Goal: Task Accomplishment & Management: Use online tool/utility

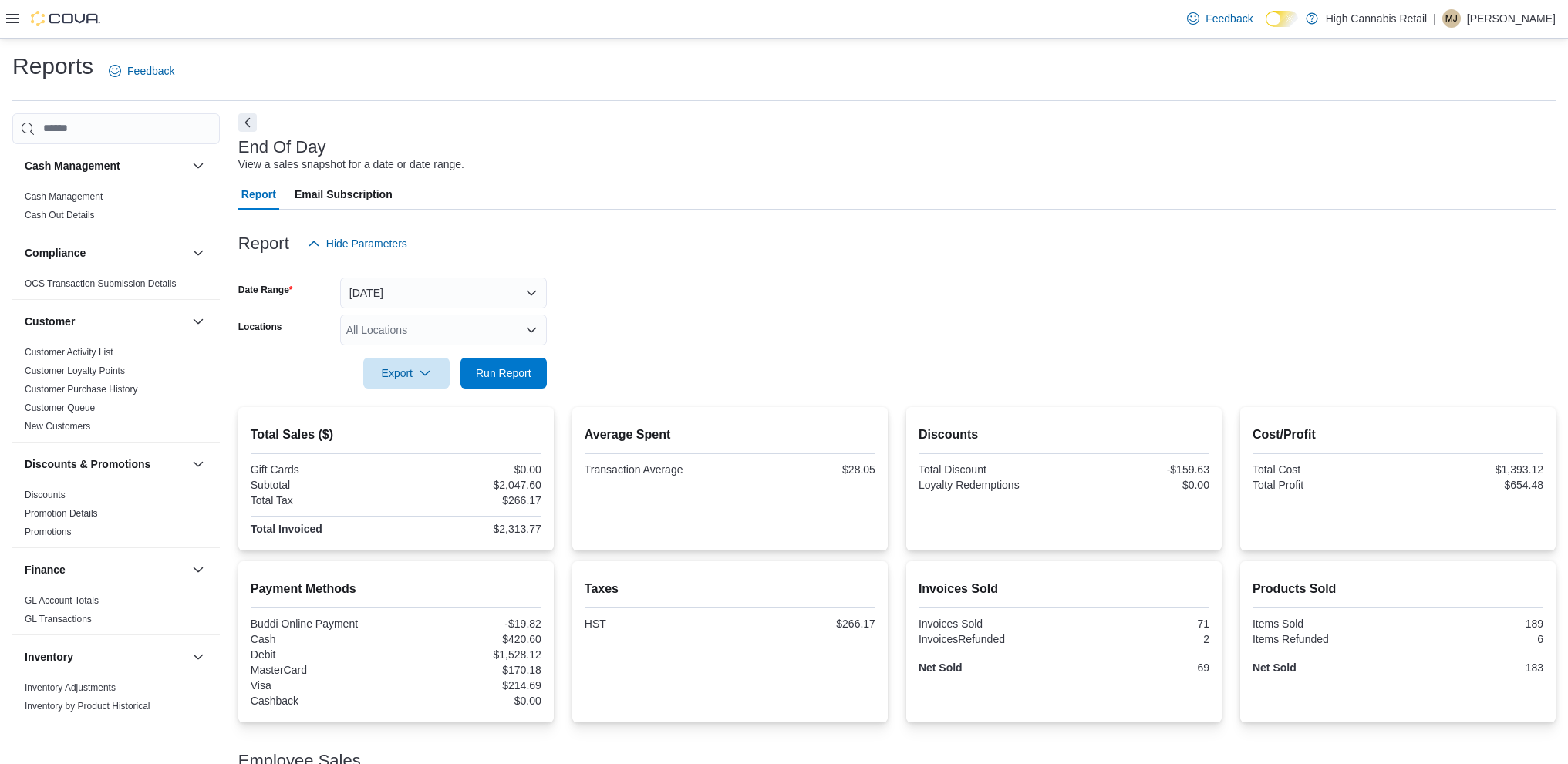
click at [510, 366] on span "Run Report" at bounding box center [503, 373] width 56 height 16
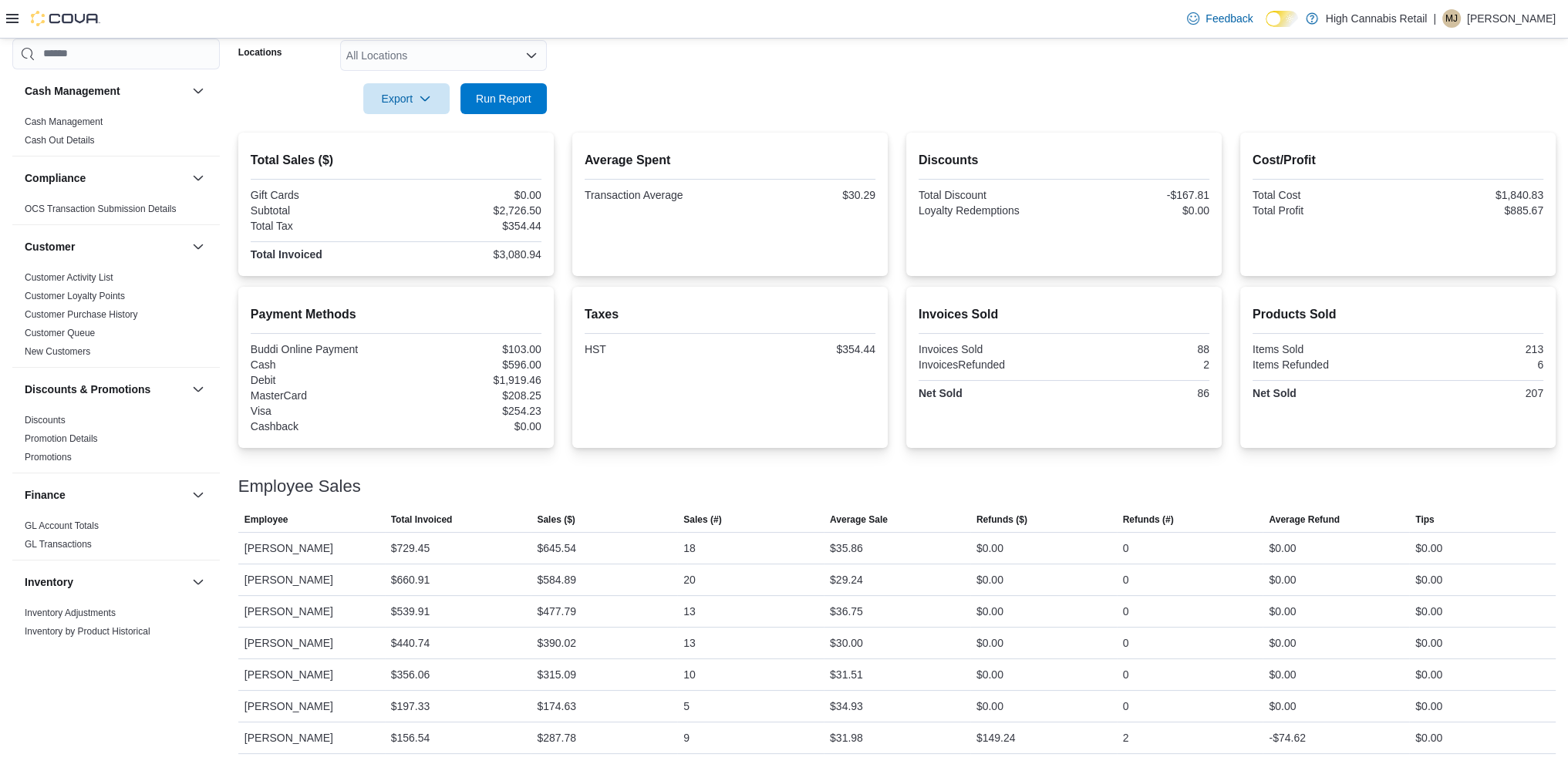
scroll to position [275, 0]
click at [490, 83] on span "Run Report" at bounding box center [503, 98] width 68 height 31
click at [500, 88] on span "Run Report" at bounding box center [503, 98] width 68 height 31
click at [503, 88] on span "Run Report" at bounding box center [503, 98] width 68 height 31
click at [532, 98] on span "Run Report" at bounding box center [503, 98] width 68 height 31
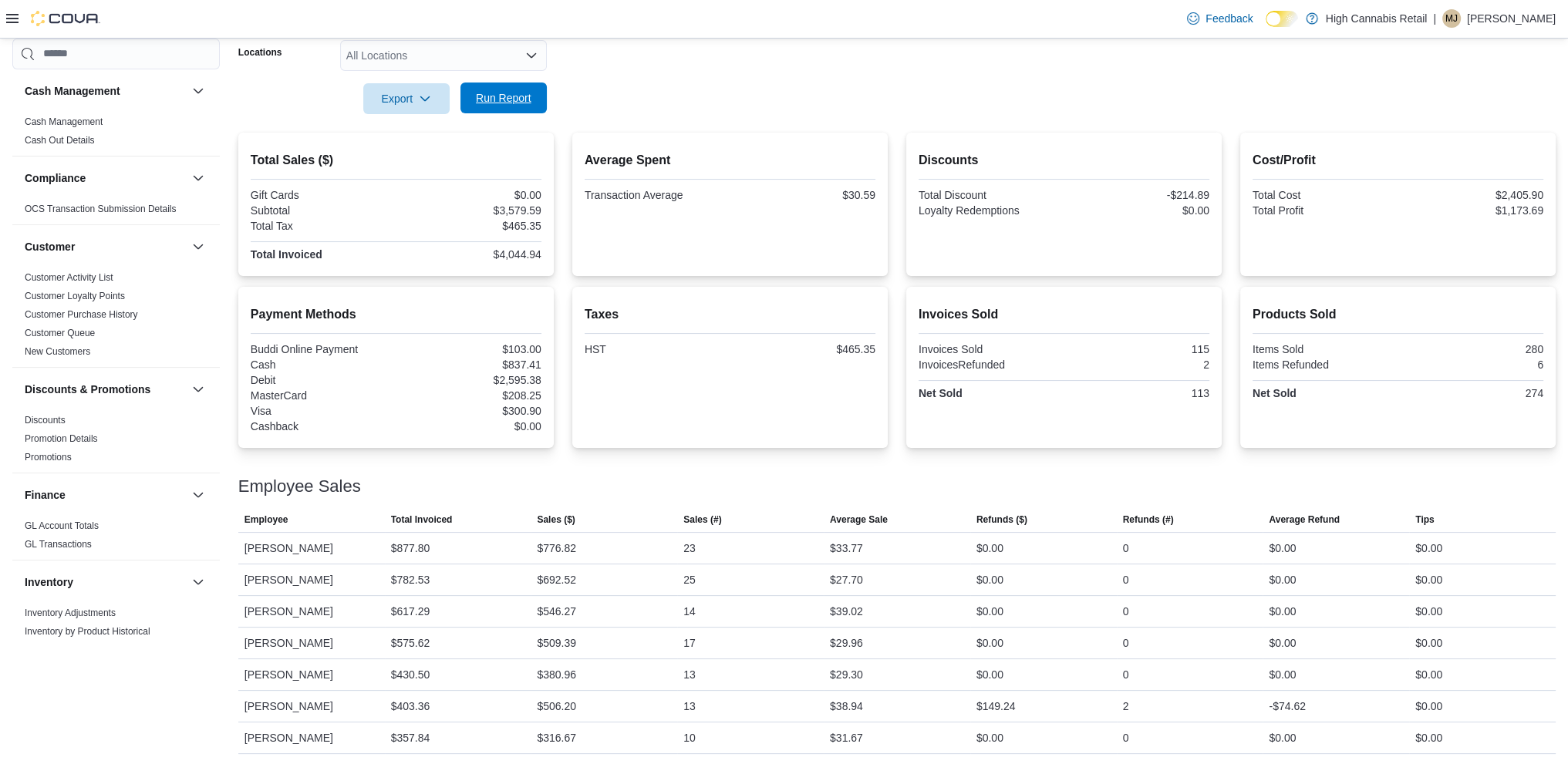
click at [532, 98] on span "Run Report" at bounding box center [503, 98] width 68 height 31
click at [489, 106] on span "Run Report" at bounding box center [503, 98] width 68 height 31
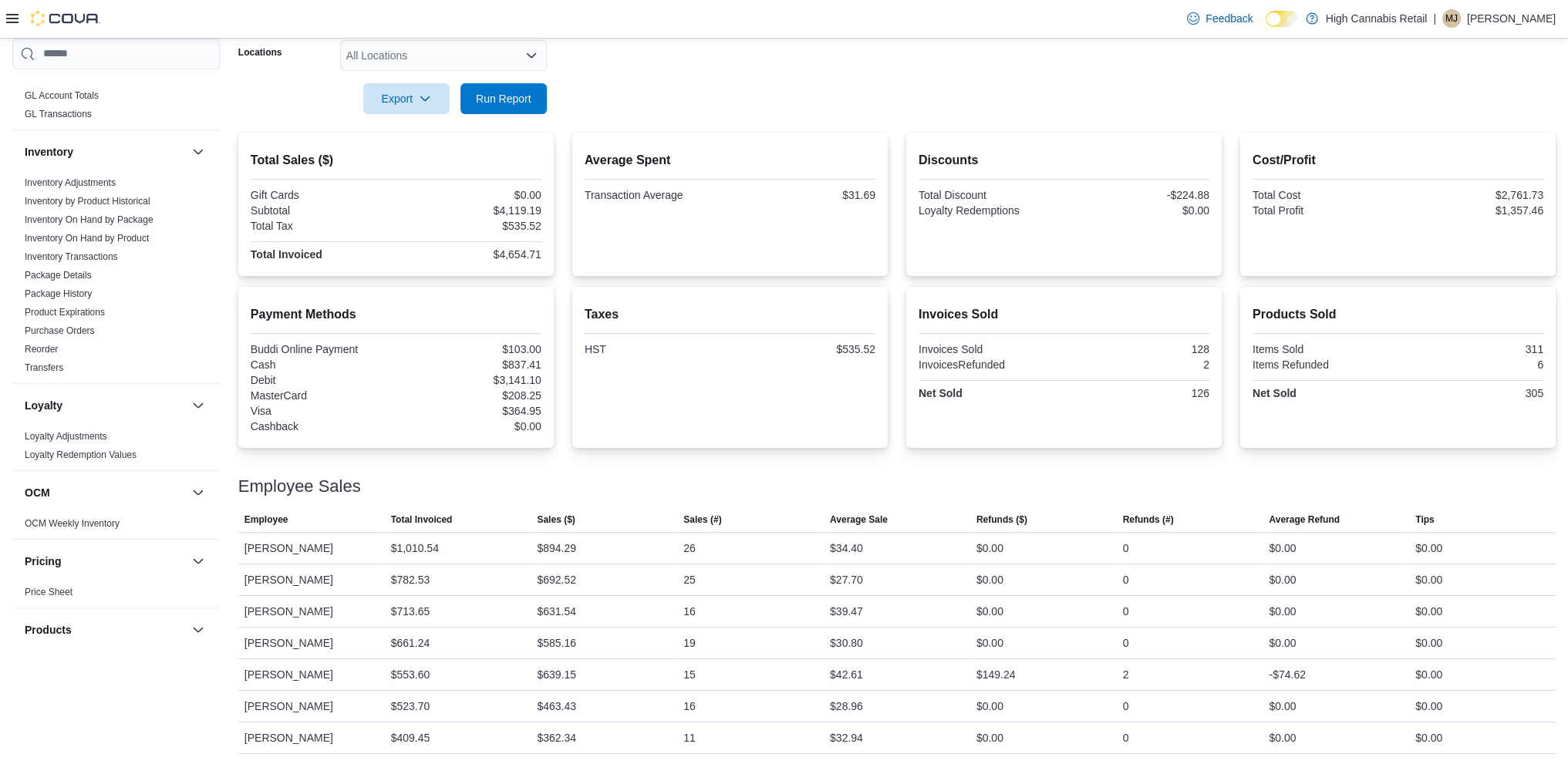
scroll to position [354, 0]
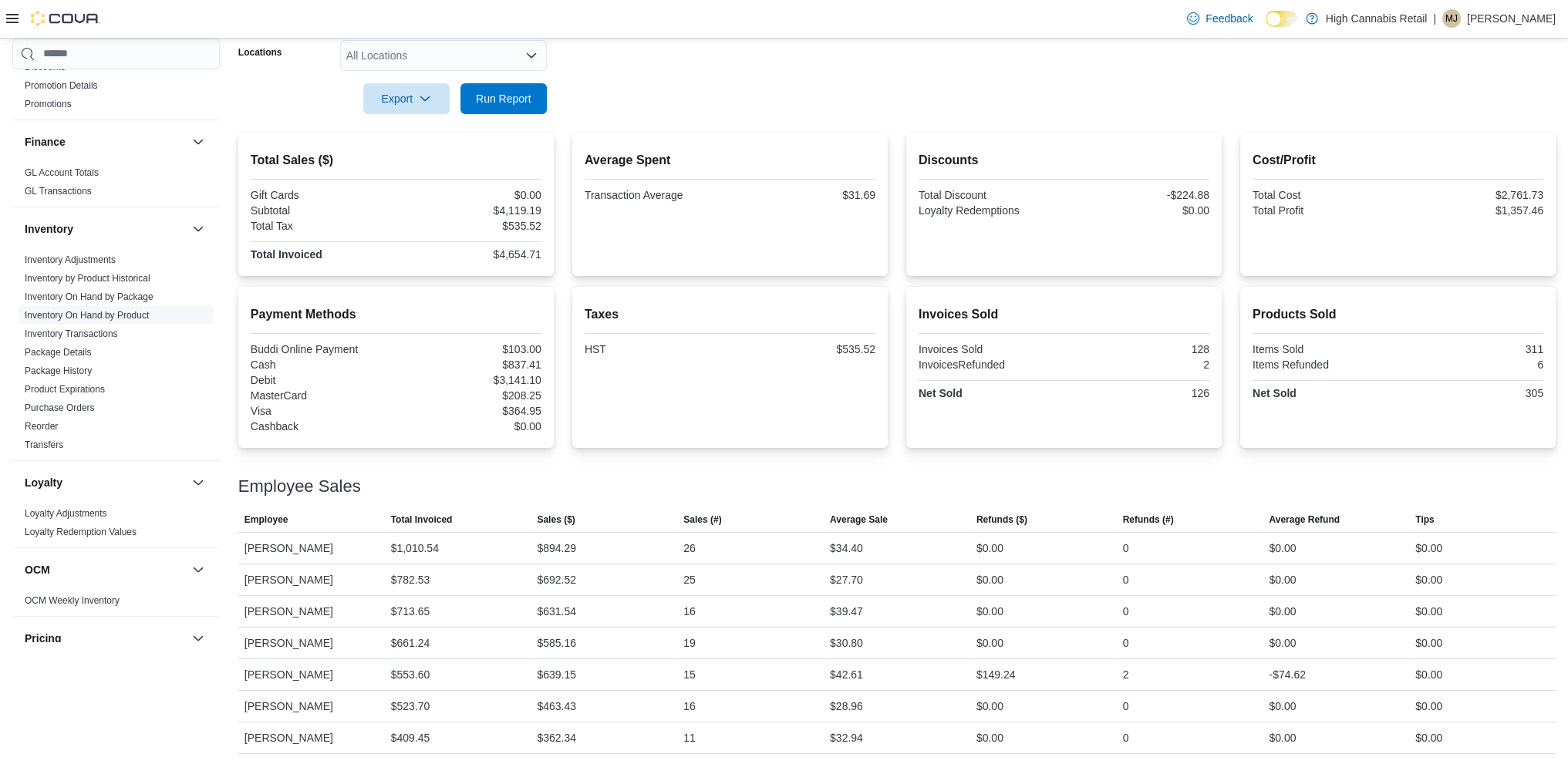
click at [133, 313] on link "Inventory On Hand by Product" at bounding box center [87, 315] width 124 height 11
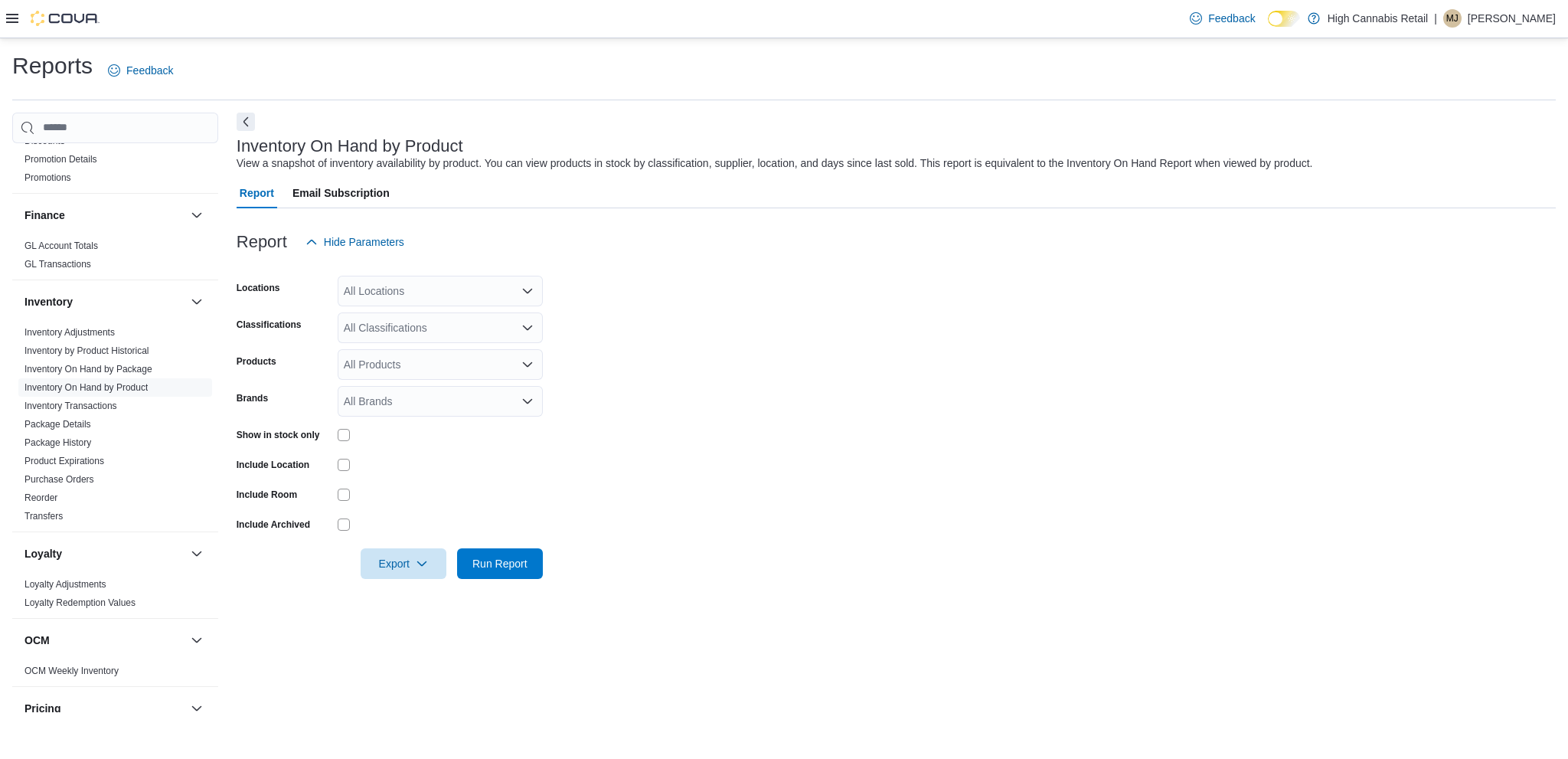
click at [490, 274] on div at bounding box center [896, 266] width 1319 height 18
click at [475, 290] on div "All Locations" at bounding box center [440, 290] width 205 height 31
click at [439, 400] on span "High Cannabis 83" at bounding box center [413, 403] width 85 height 16
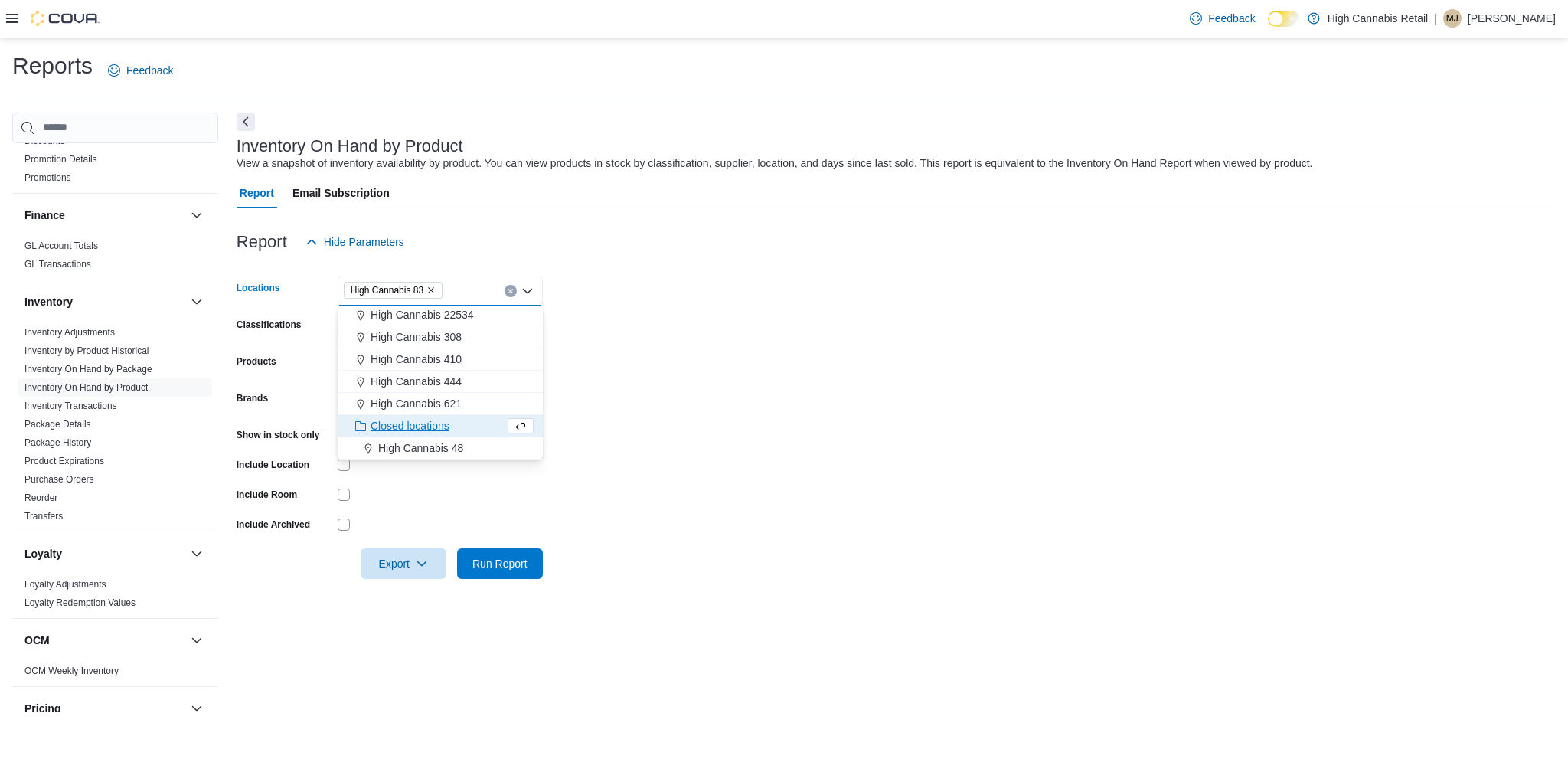
scroll to position [69, 0]
click at [572, 361] on form "Locations High Cannabis 83 Combo box. Selected. High Cannabis 83. Press Backspa…" at bounding box center [896, 418] width 1319 height 322
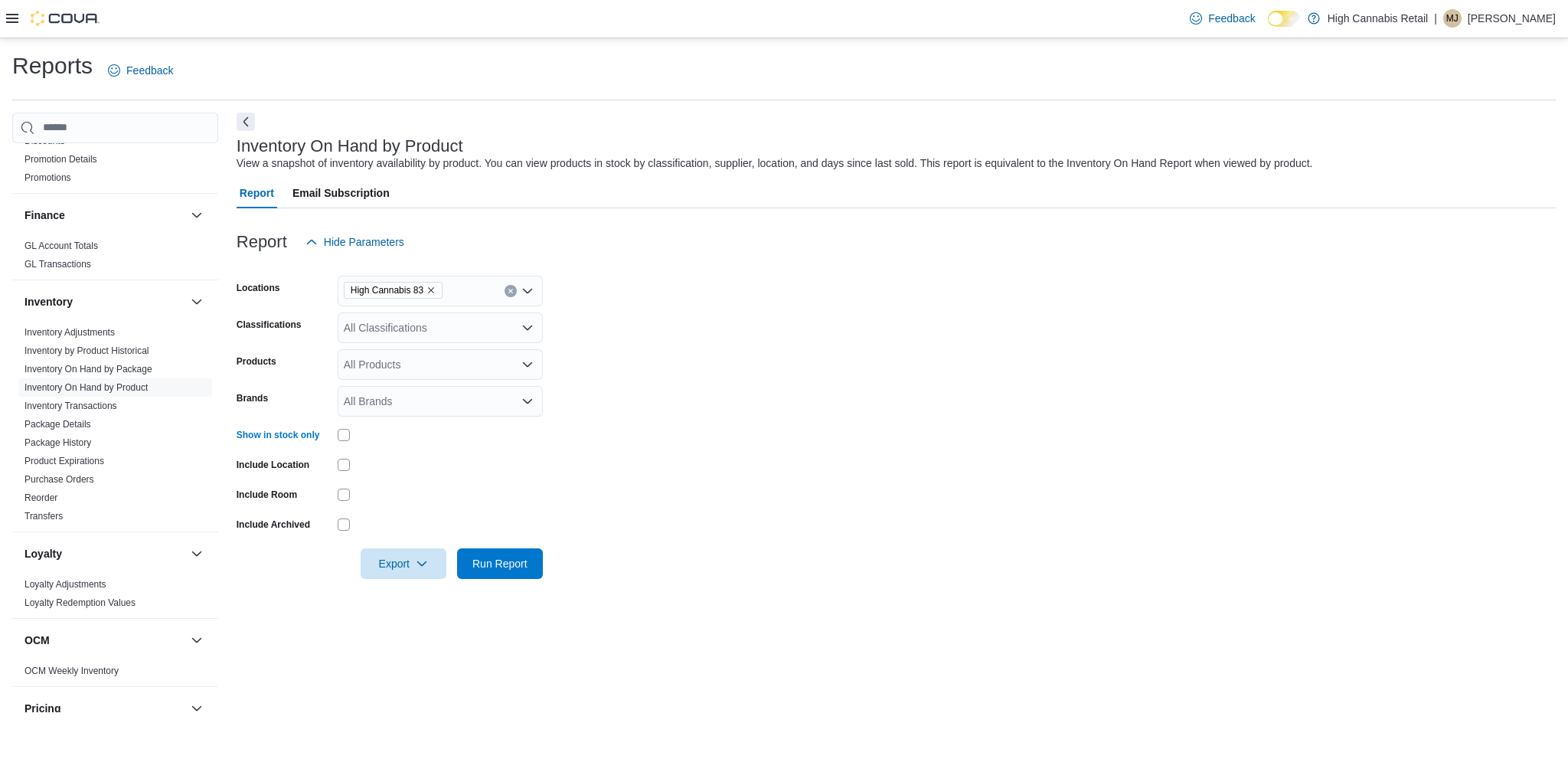
click at [441, 326] on div "All Classifications" at bounding box center [440, 327] width 205 height 31
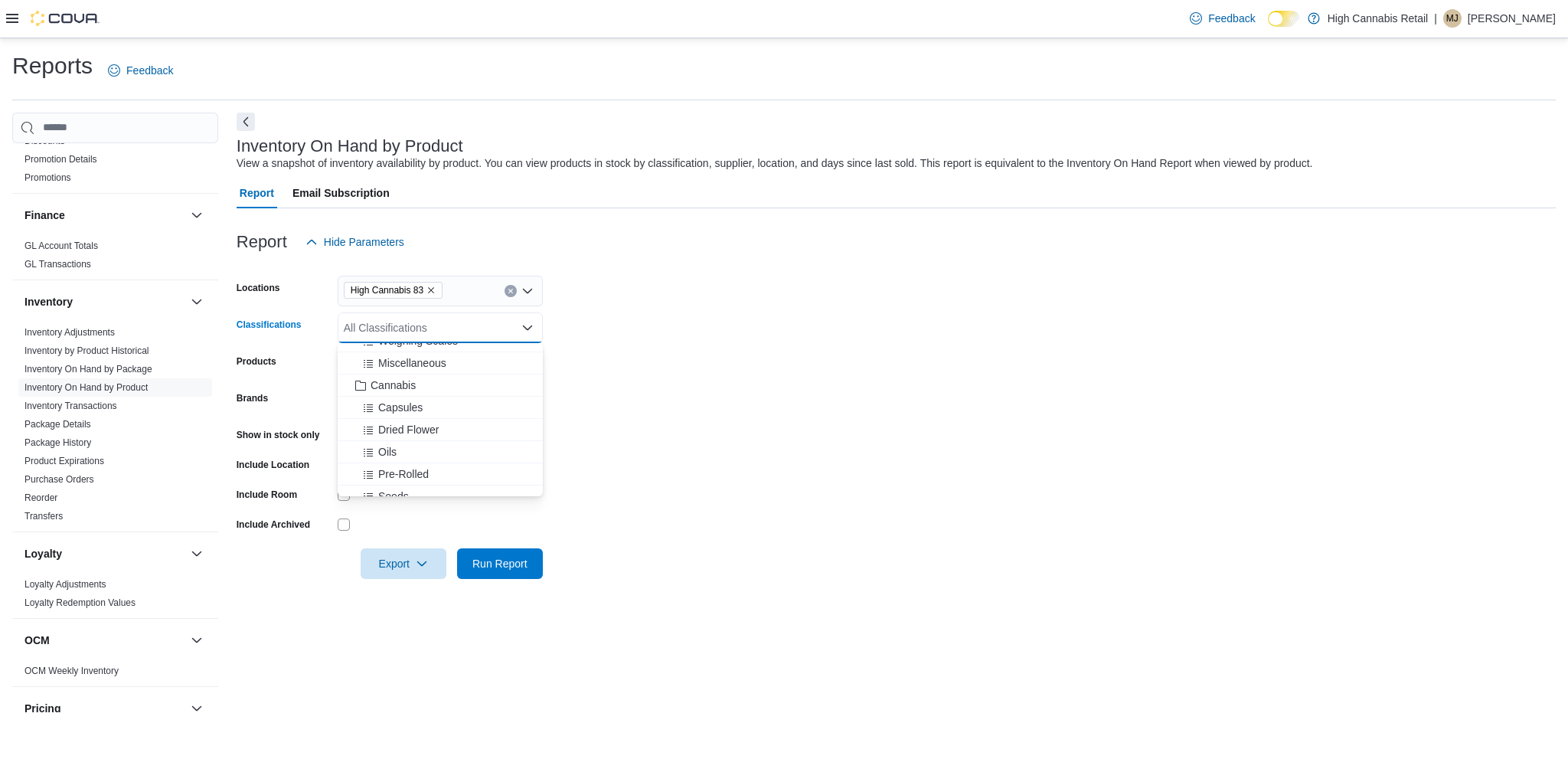
scroll to position [306, 0]
click at [658, 361] on form "Locations High Cannabis 83 Classifications All Classifications Combo box. Selec…" at bounding box center [896, 418] width 1319 height 322
click at [426, 560] on icon "button" at bounding box center [421, 562] width 12 height 12
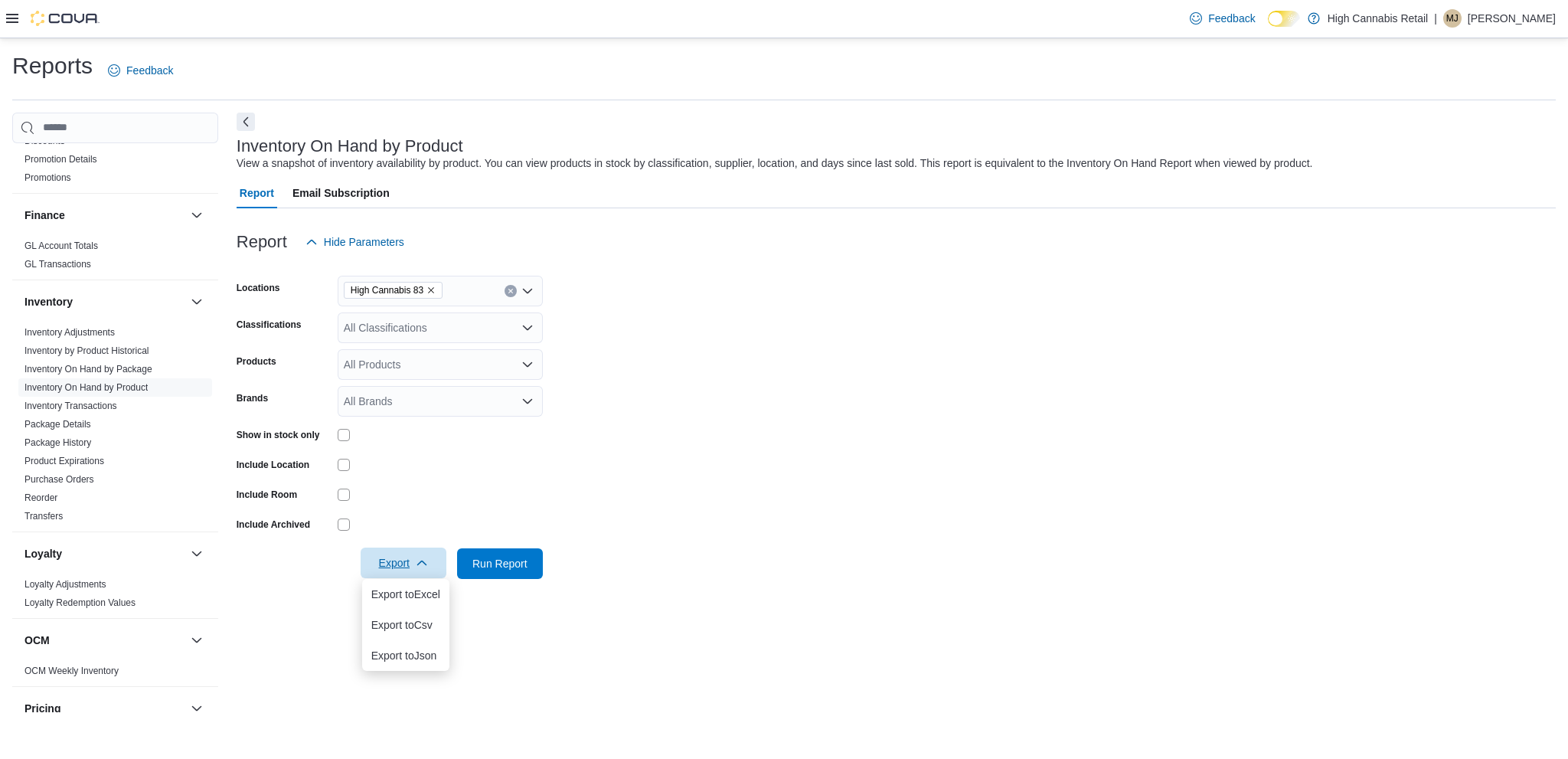
scroll to position [351, 0]
click at [640, 304] on form "Locations High Cannabis 83 Classifications All Classifications Products All Pro…" at bounding box center [896, 418] width 1319 height 322
click at [442, 333] on div "All Classifications" at bounding box center [440, 327] width 205 height 31
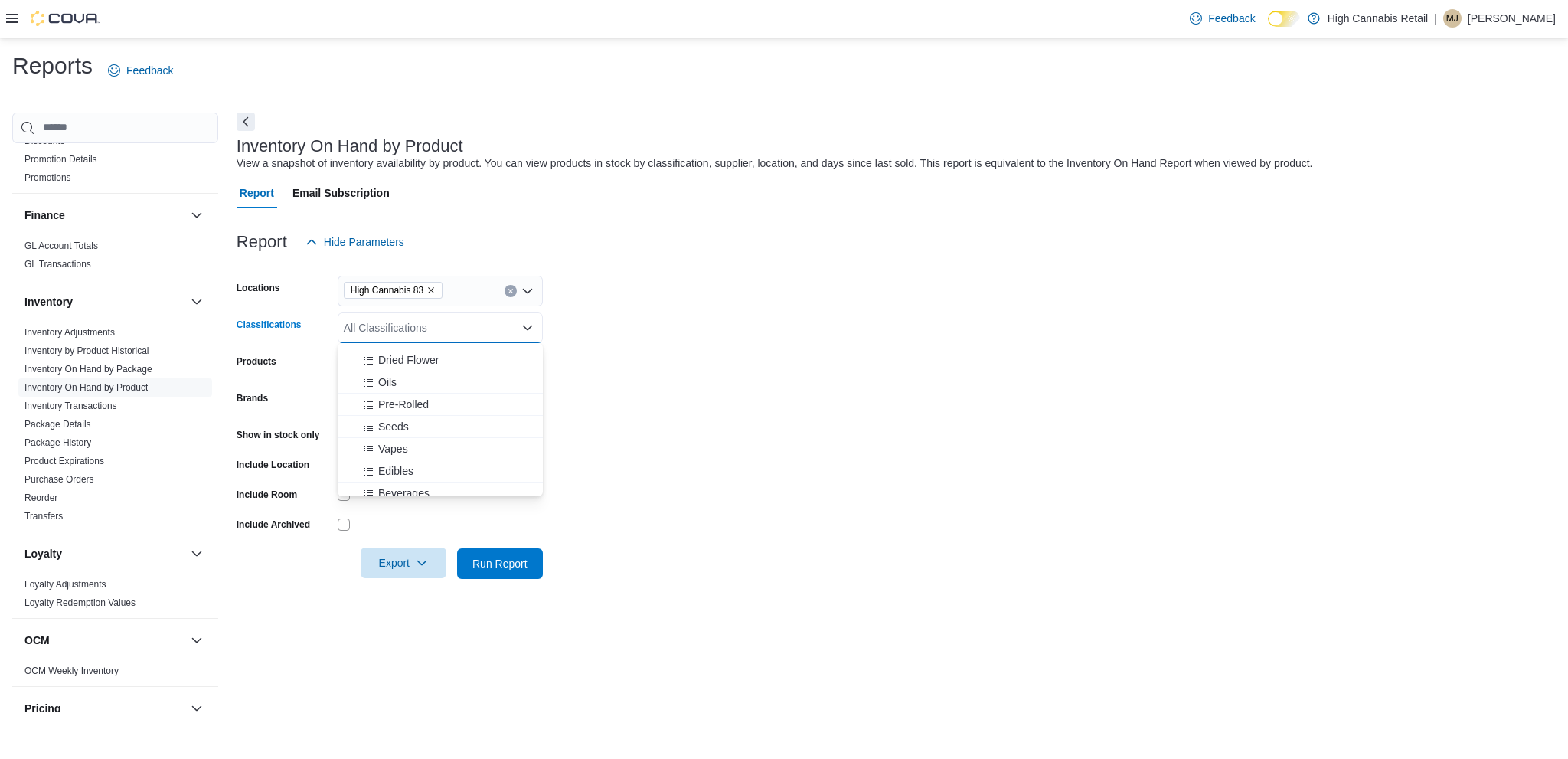
scroll to position [383, 0]
click at [422, 407] on button "Vapes" at bounding box center [440, 416] width 205 height 22
click at [444, 365] on div "Edibles" at bounding box center [425, 361] width 158 height 16
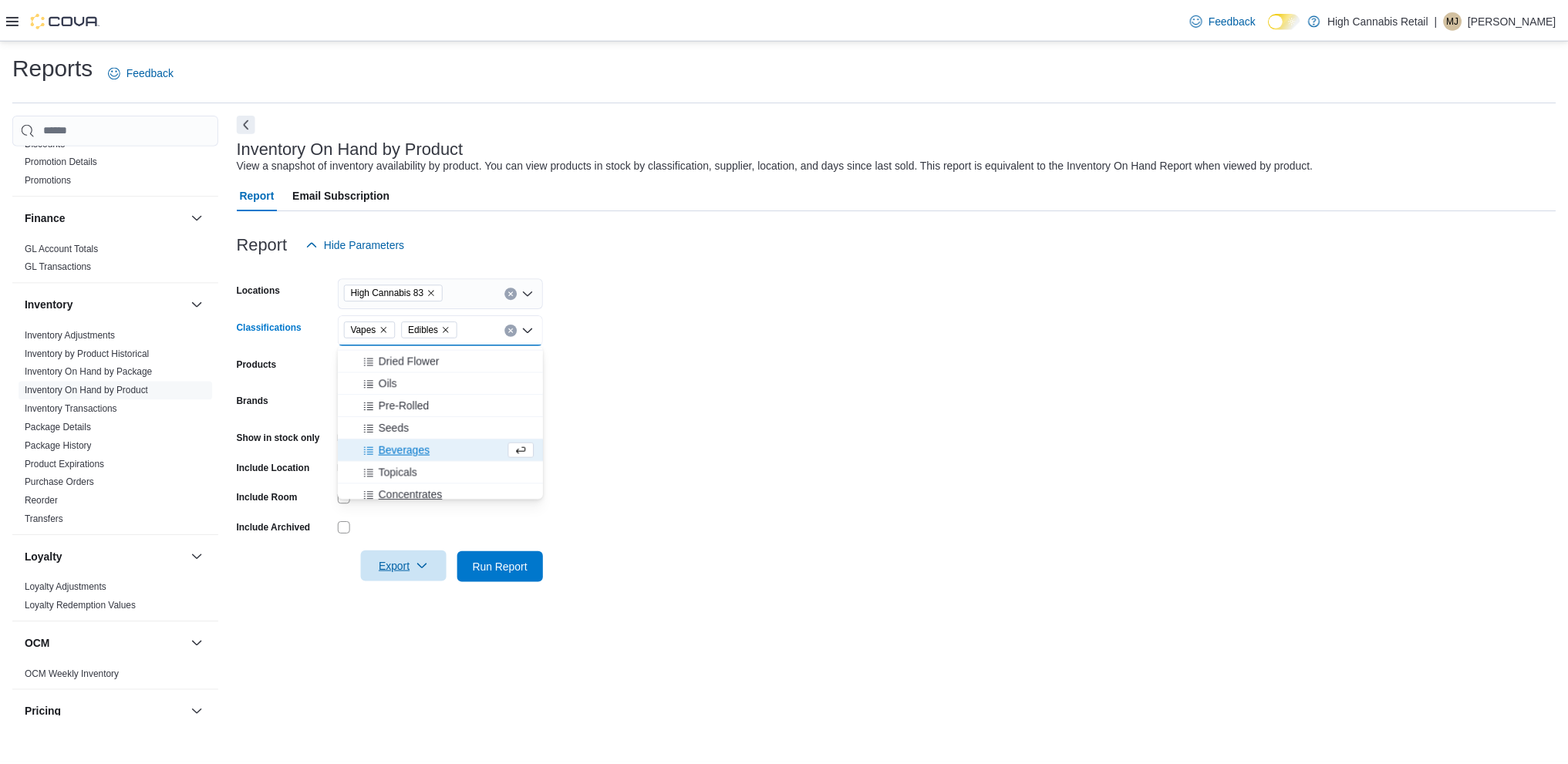
scroll to position [340, 0]
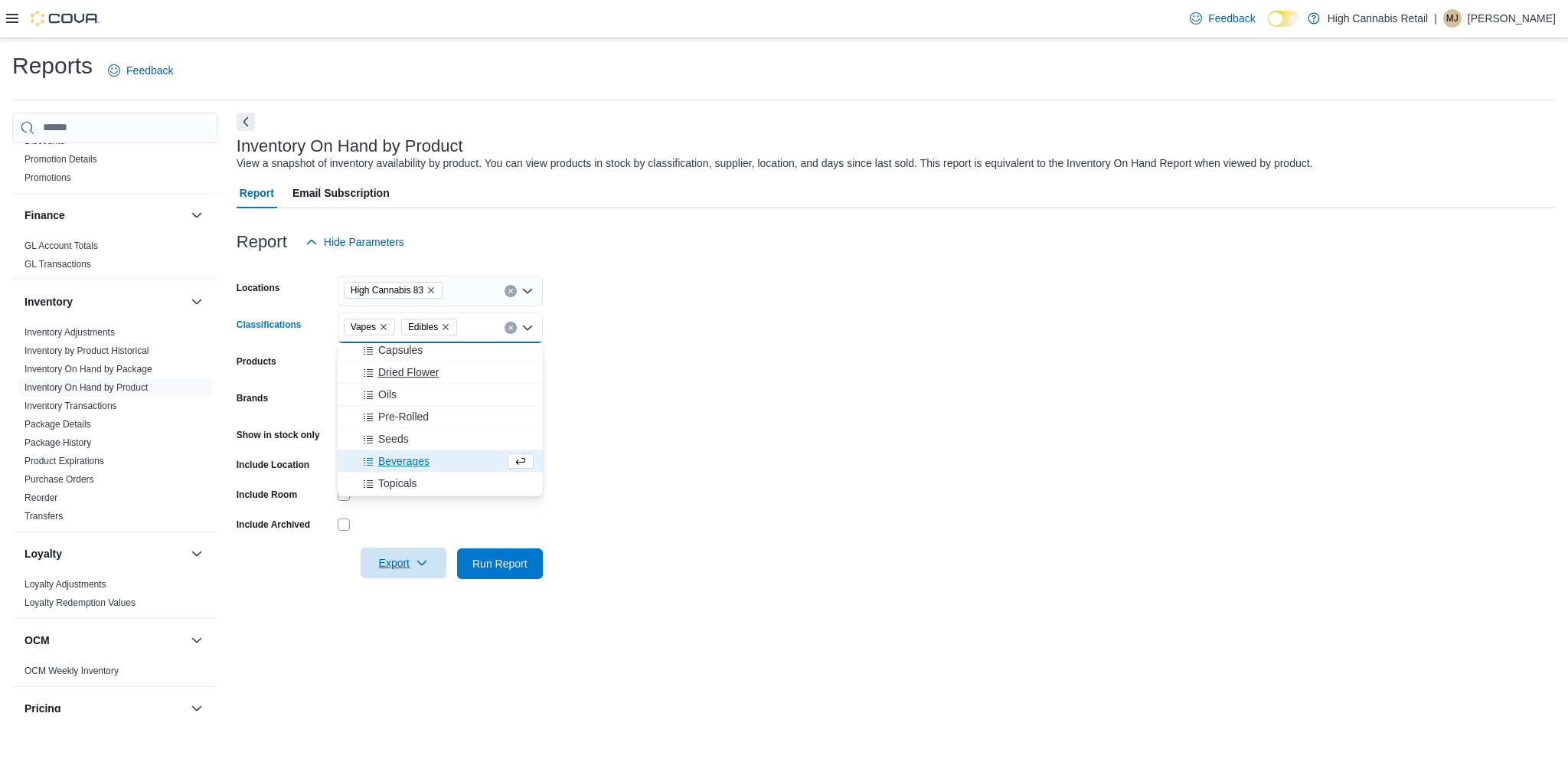
click at [398, 388] on div "Oils" at bounding box center [440, 394] width 187 height 16
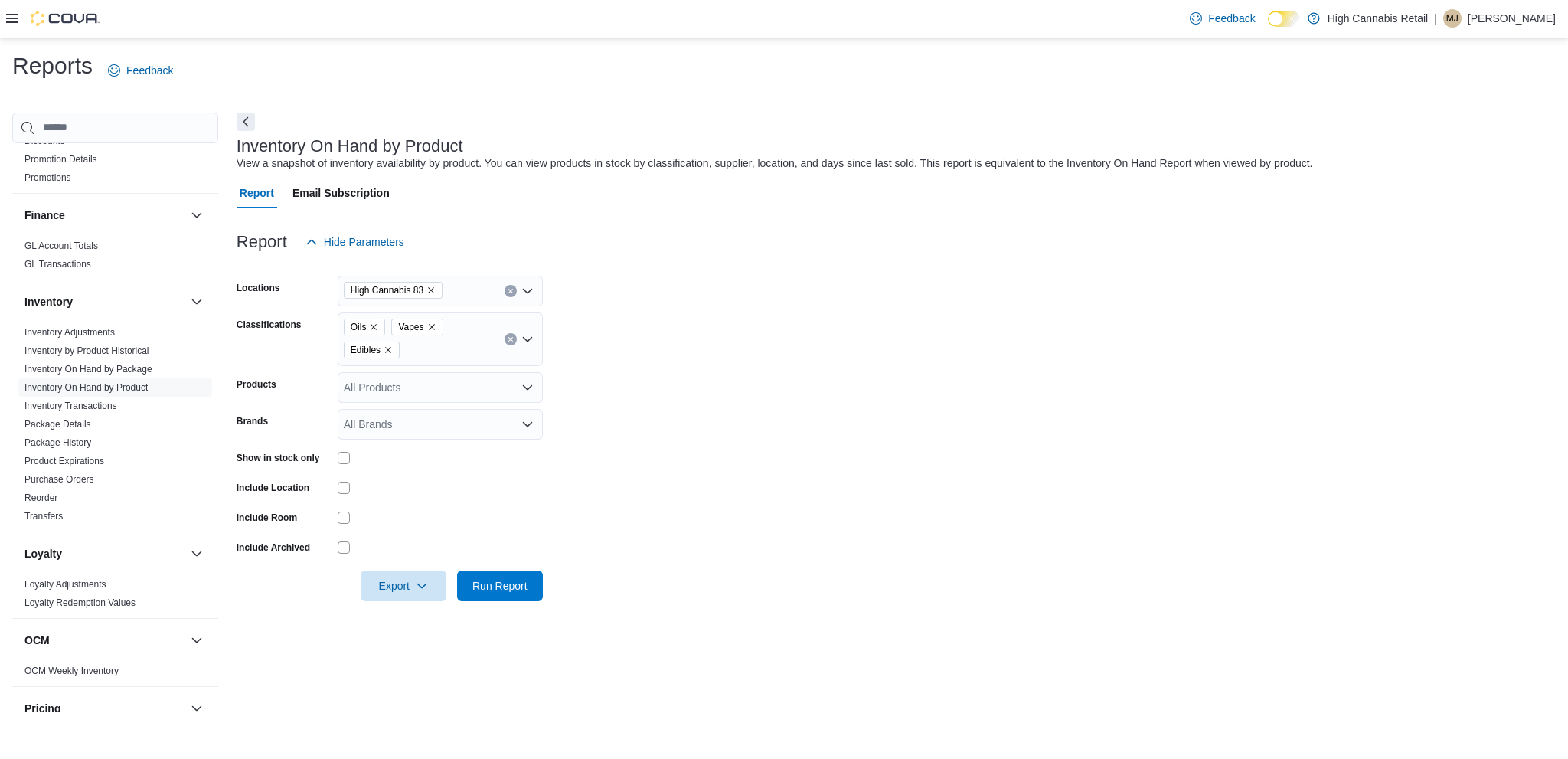
click at [505, 587] on span "Run Report" at bounding box center [500, 586] width 55 height 16
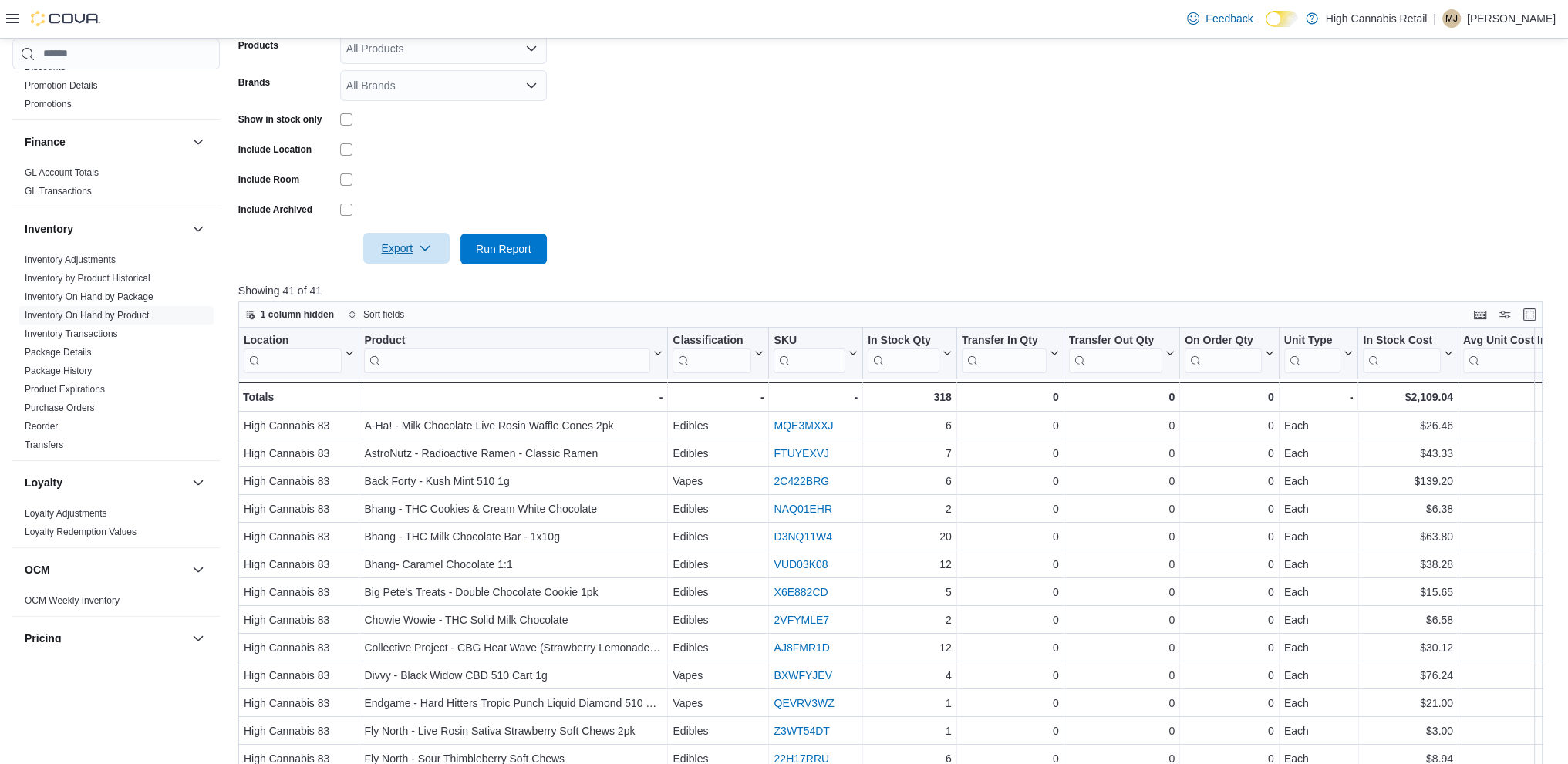
scroll to position [385, 0]
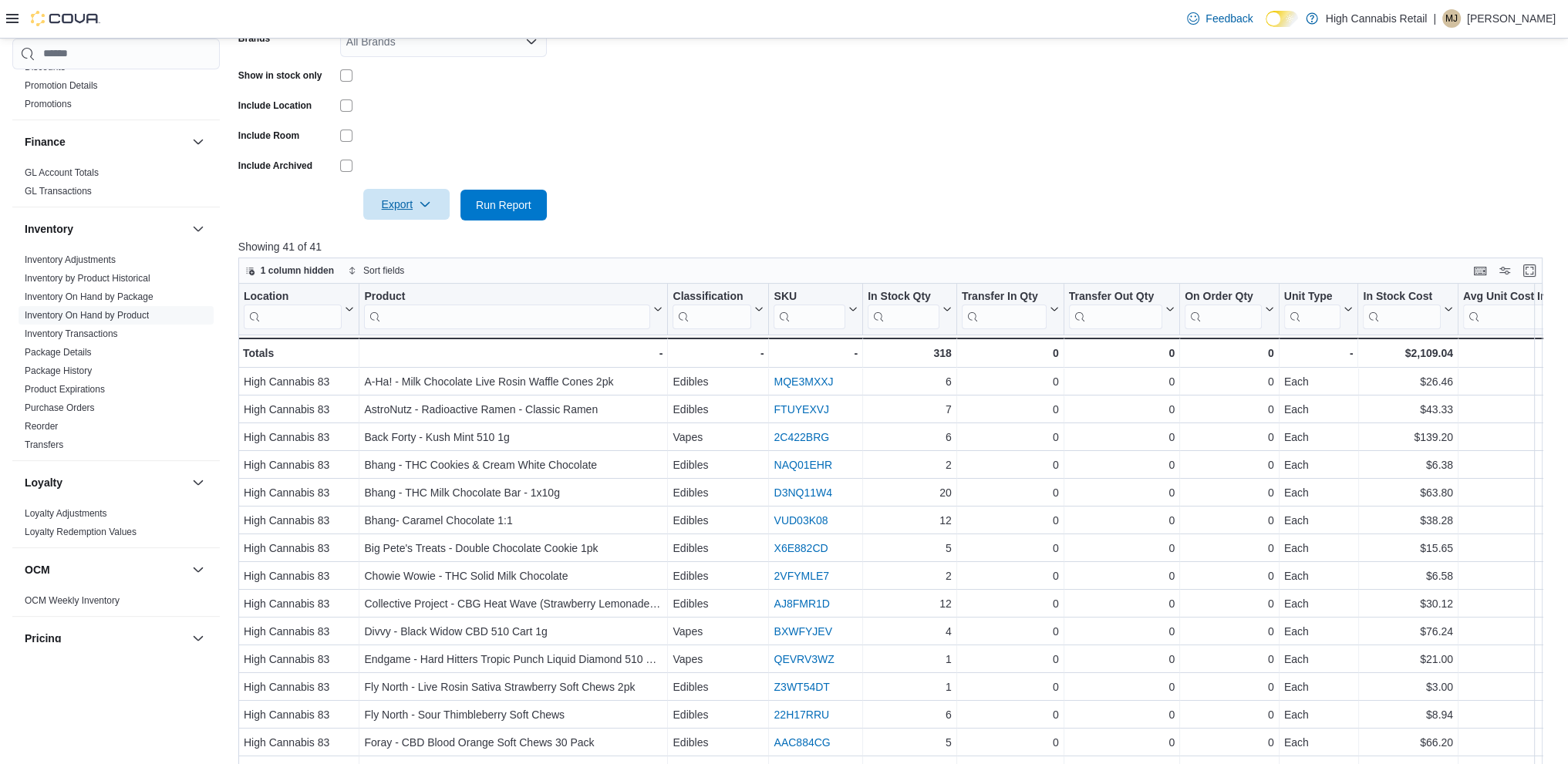
click at [396, 206] on span "Export" at bounding box center [406, 204] width 68 height 31
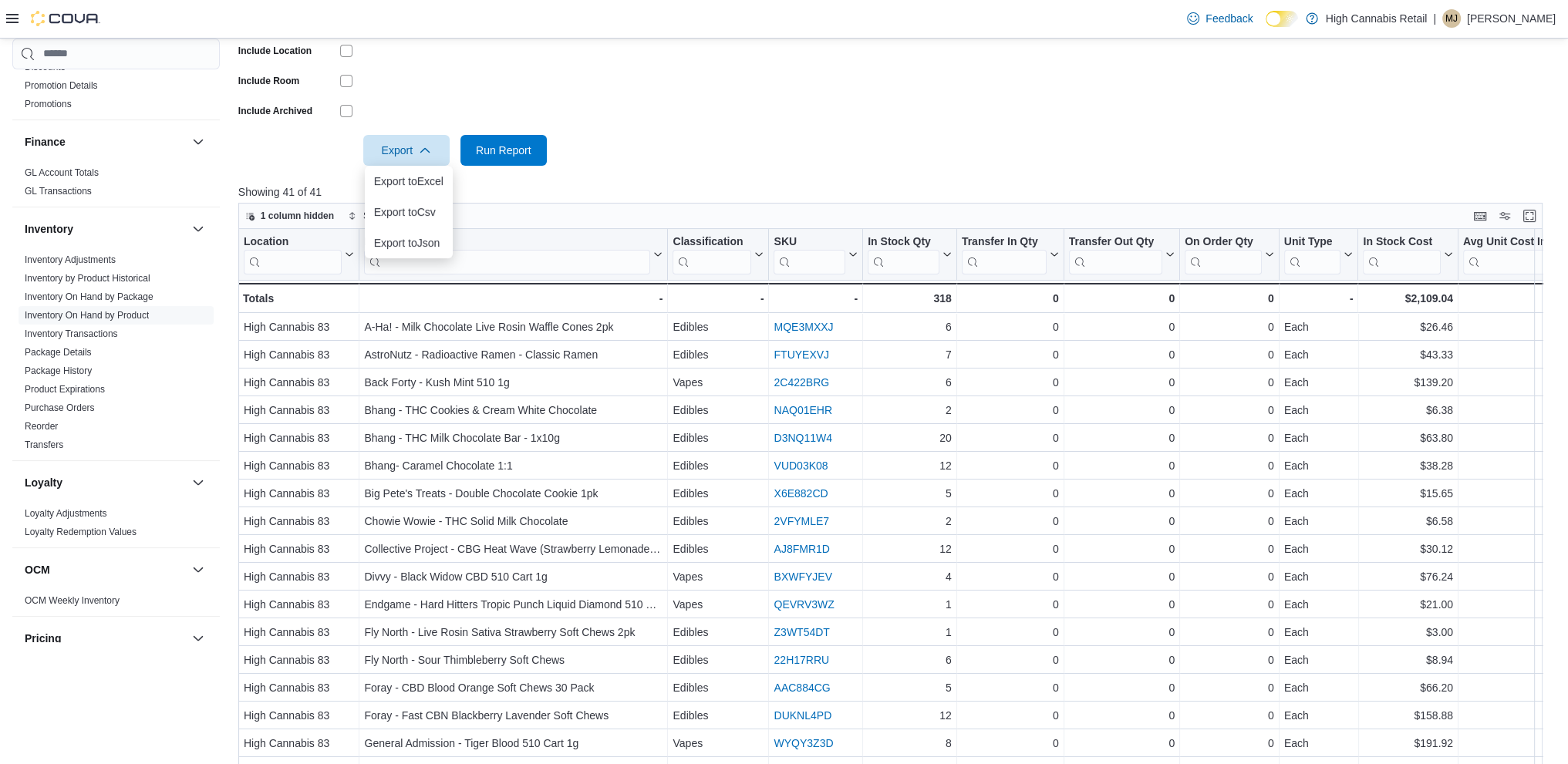
scroll to position [502, 0]
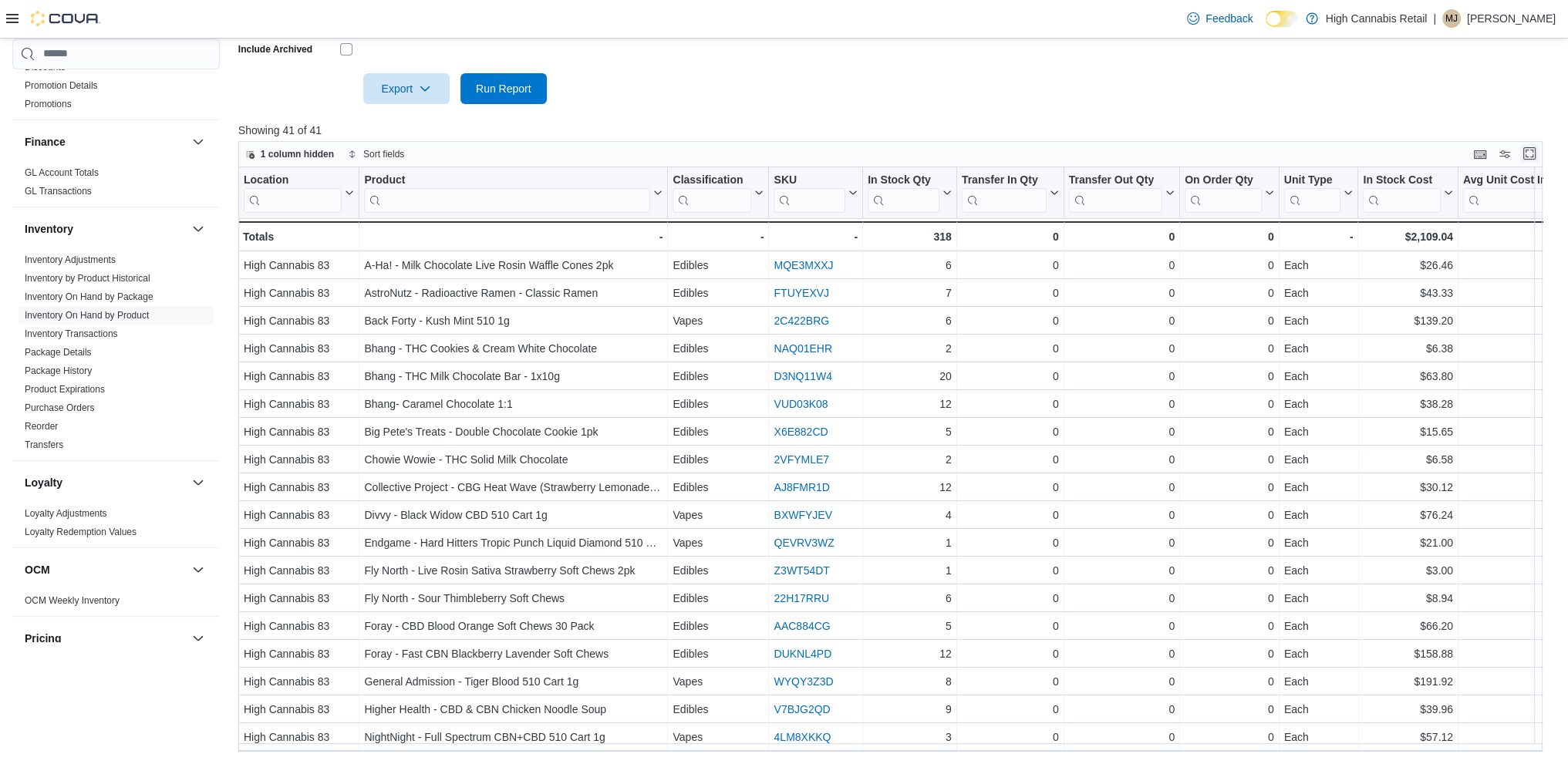
click at [1538, 155] on button "Enter fullscreen" at bounding box center [1529, 154] width 19 height 19
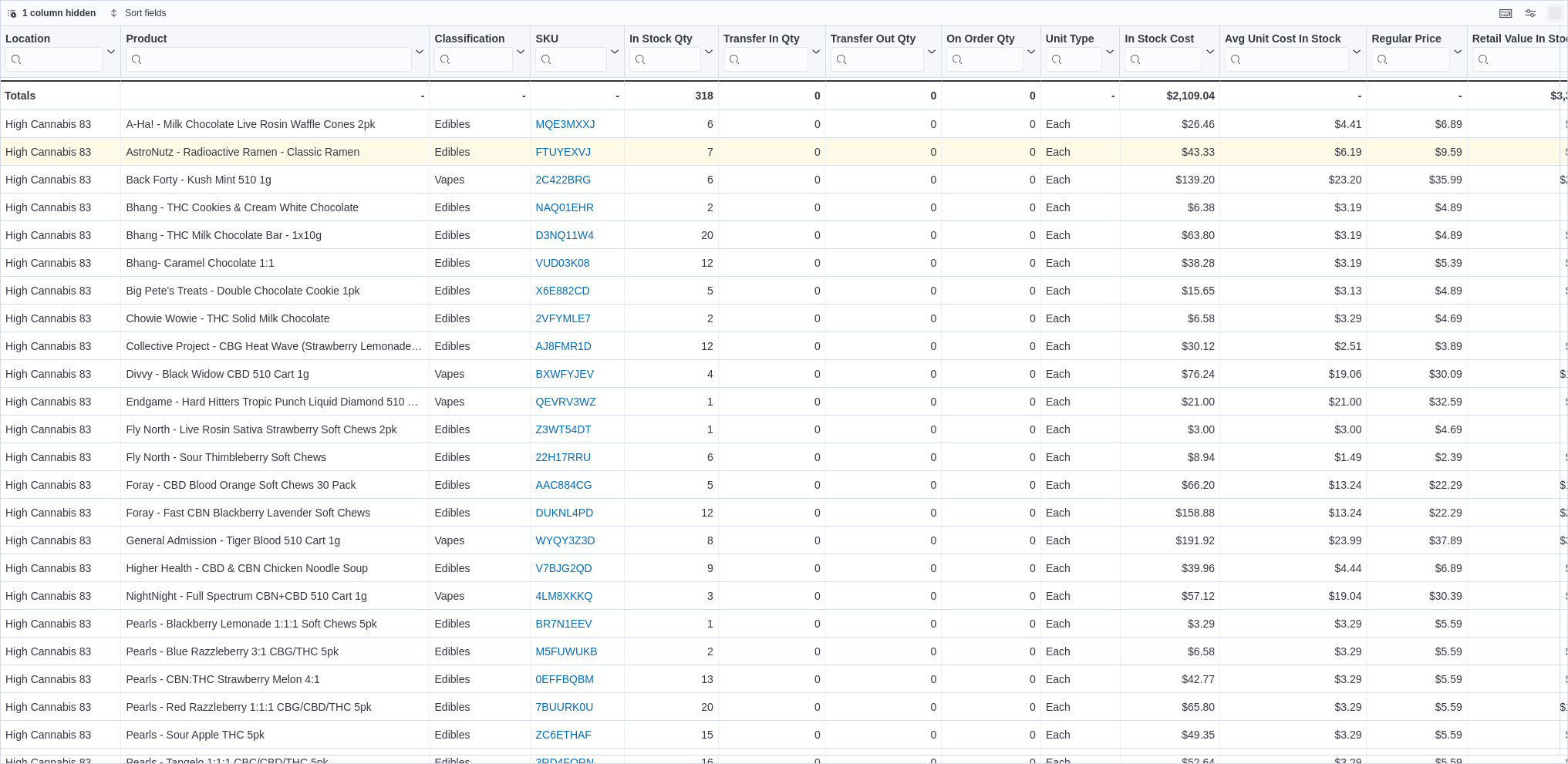
scroll to position [0, 0]
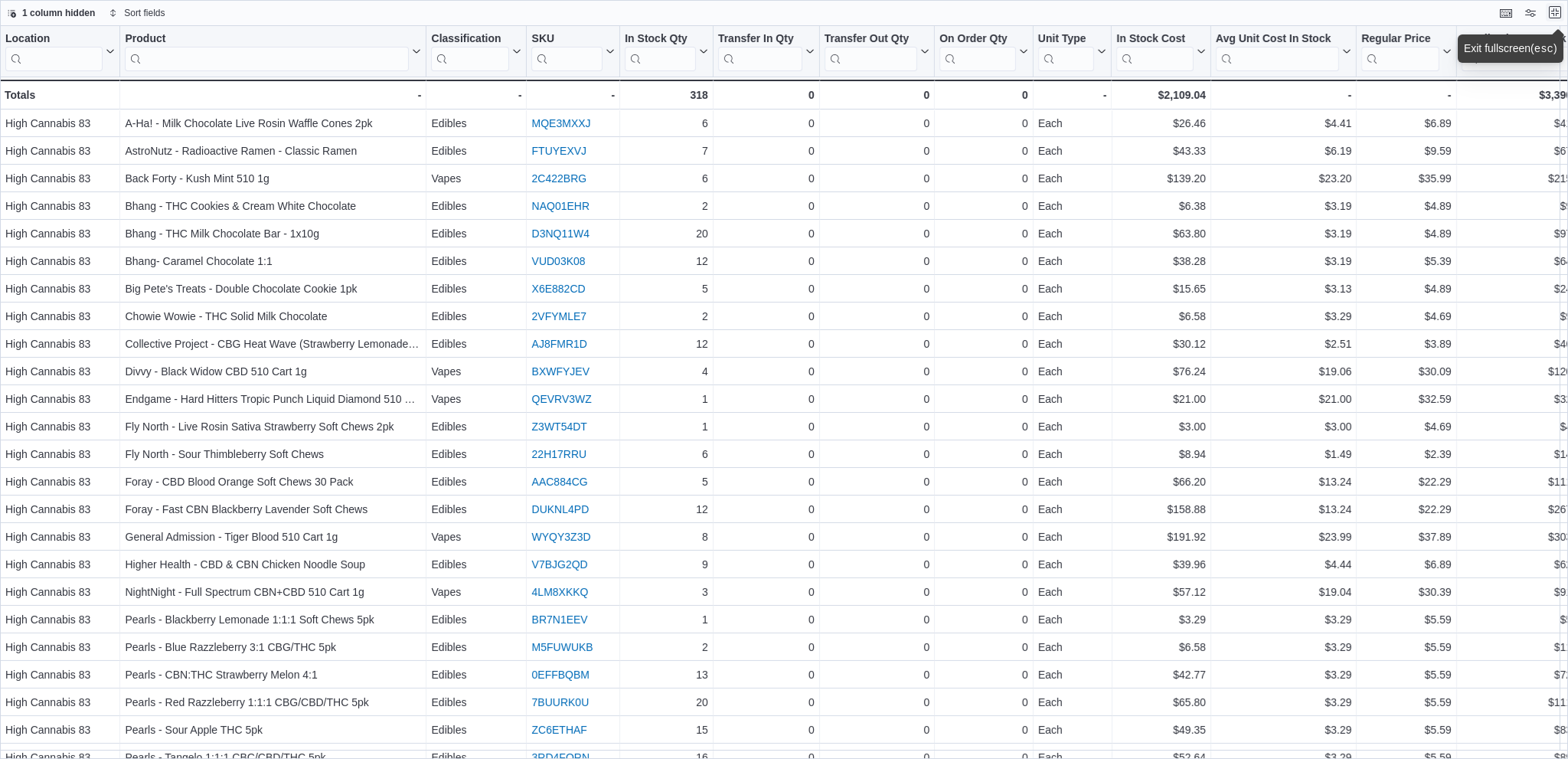
click at [1549, 15] on button "Exit fullscreen" at bounding box center [1555, 12] width 18 height 18
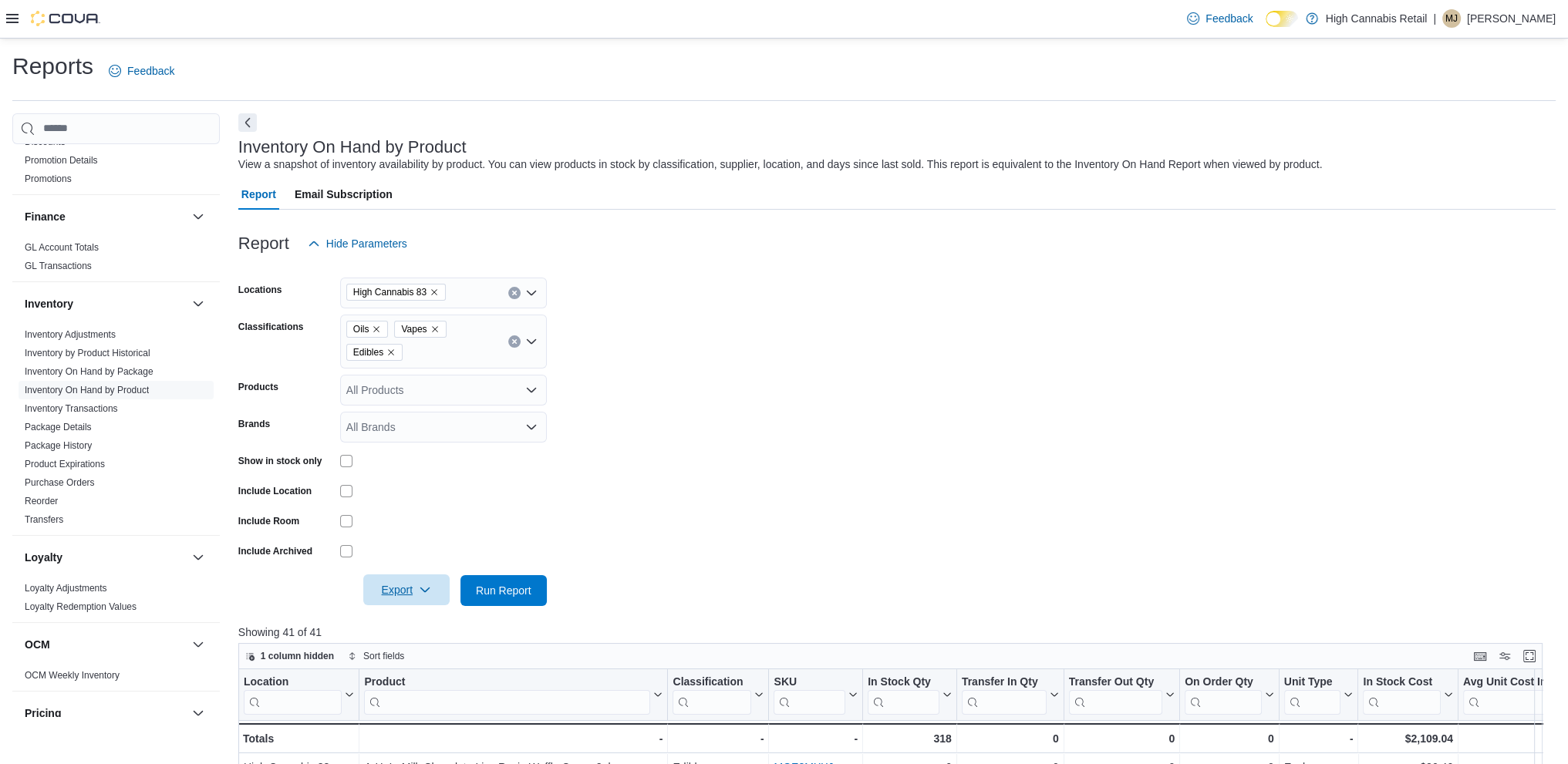
click at [404, 588] on span "Export" at bounding box center [406, 589] width 68 height 31
click at [399, 625] on span "Export to Excel" at bounding box center [409, 621] width 70 height 12
click at [381, 325] on icon "Remove Oils from selection in this group" at bounding box center [376, 329] width 9 height 9
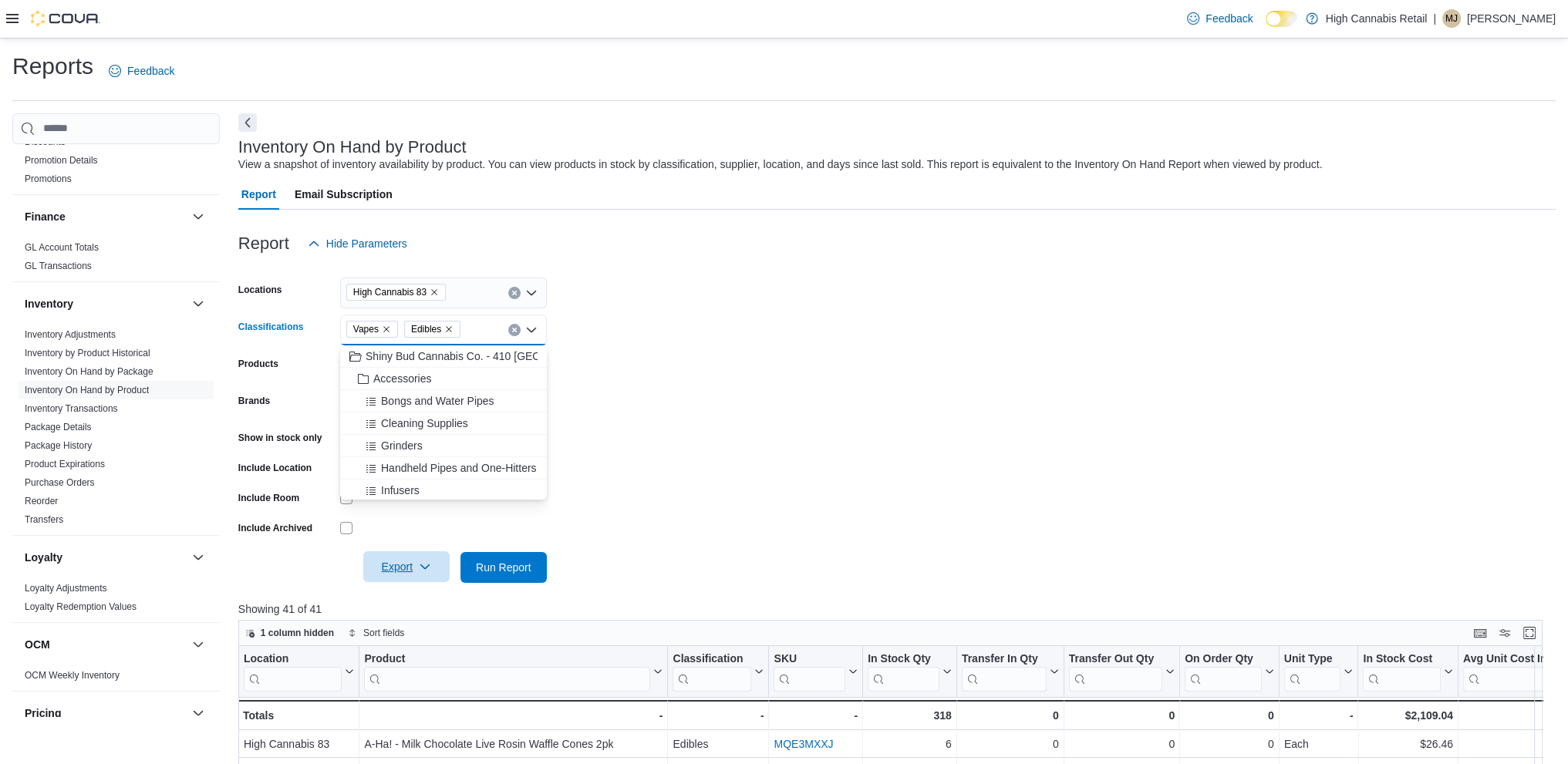
click at [403, 562] on span "Export" at bounding box center [406, 566] width 68 height 31
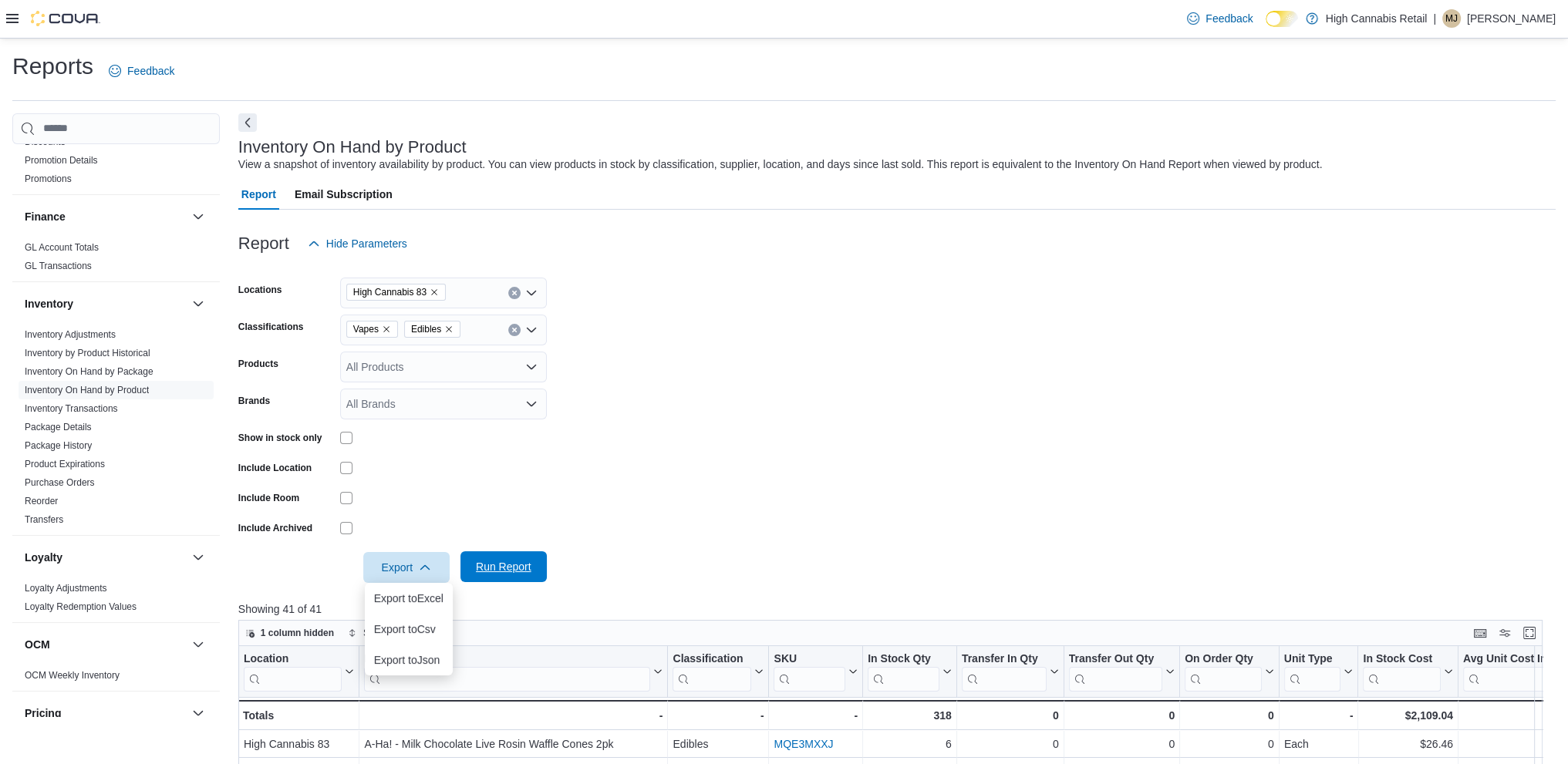
click at [508, 567] on span "Run Report" at bounding box center [503, 567] width 56 height 16
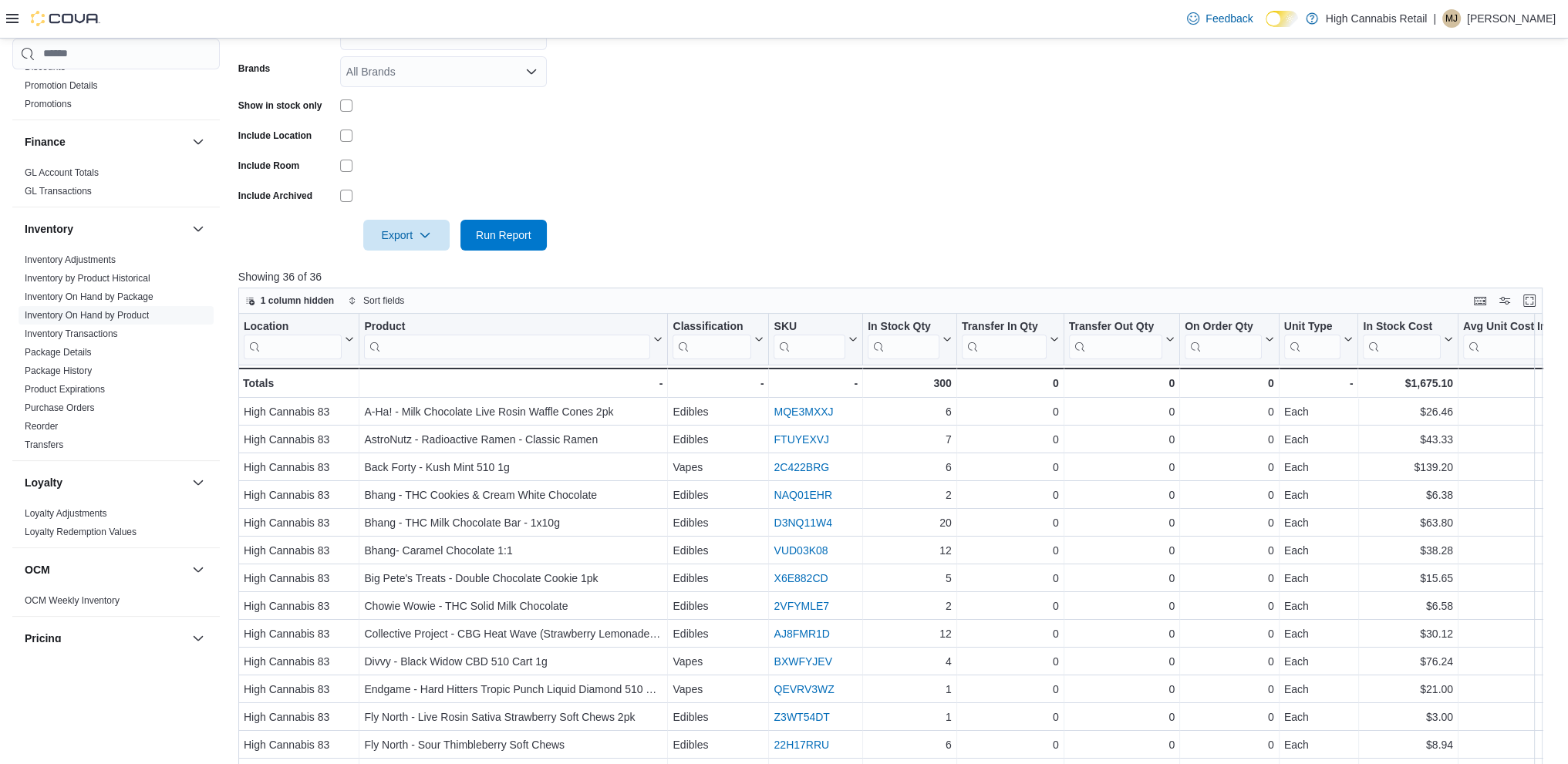
scroll to position [462, 0]
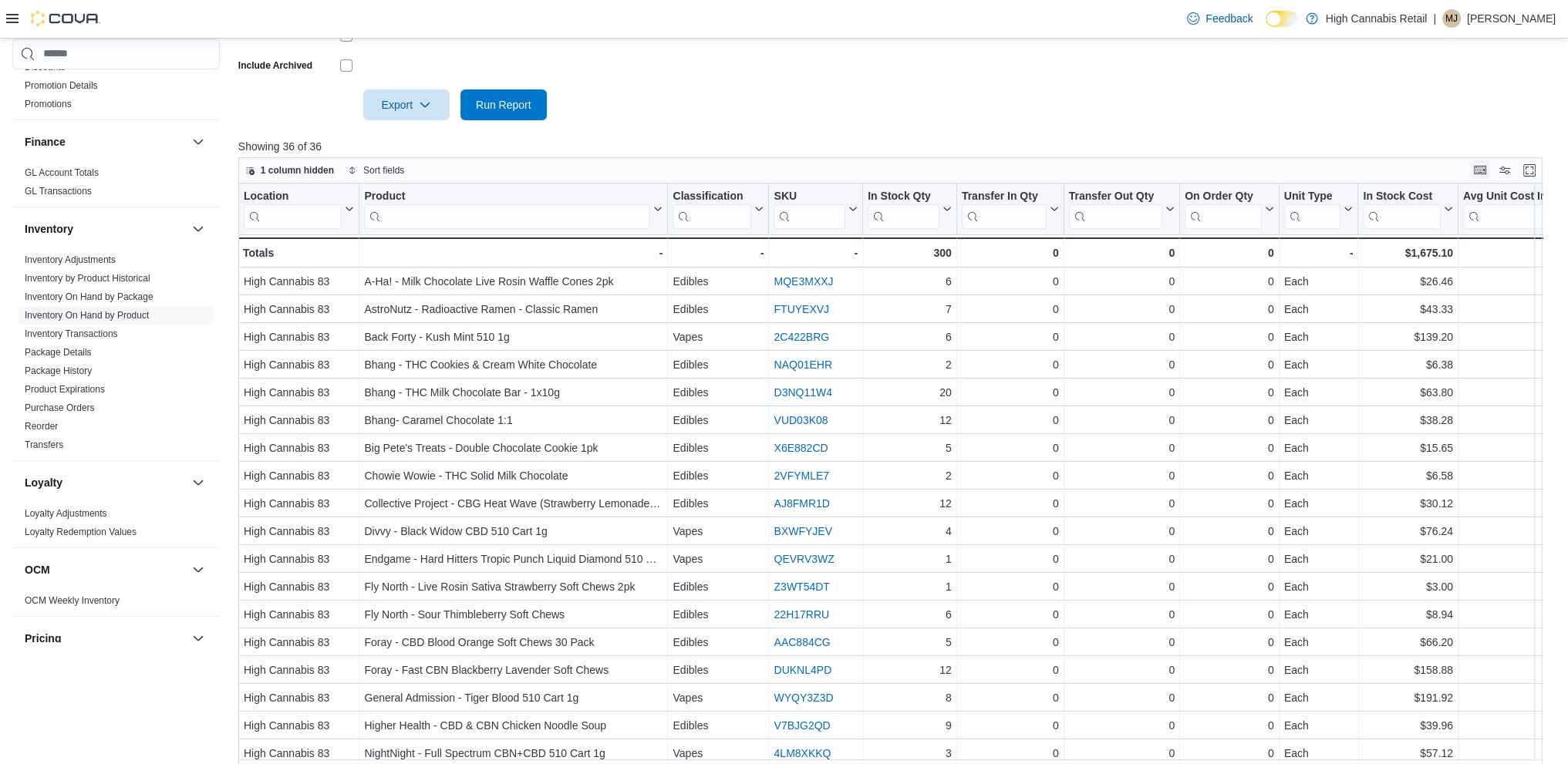
click at [1489, 172] on button "Keyboard shortcuts" at bounding box center [1480, 169] width 19 height 19
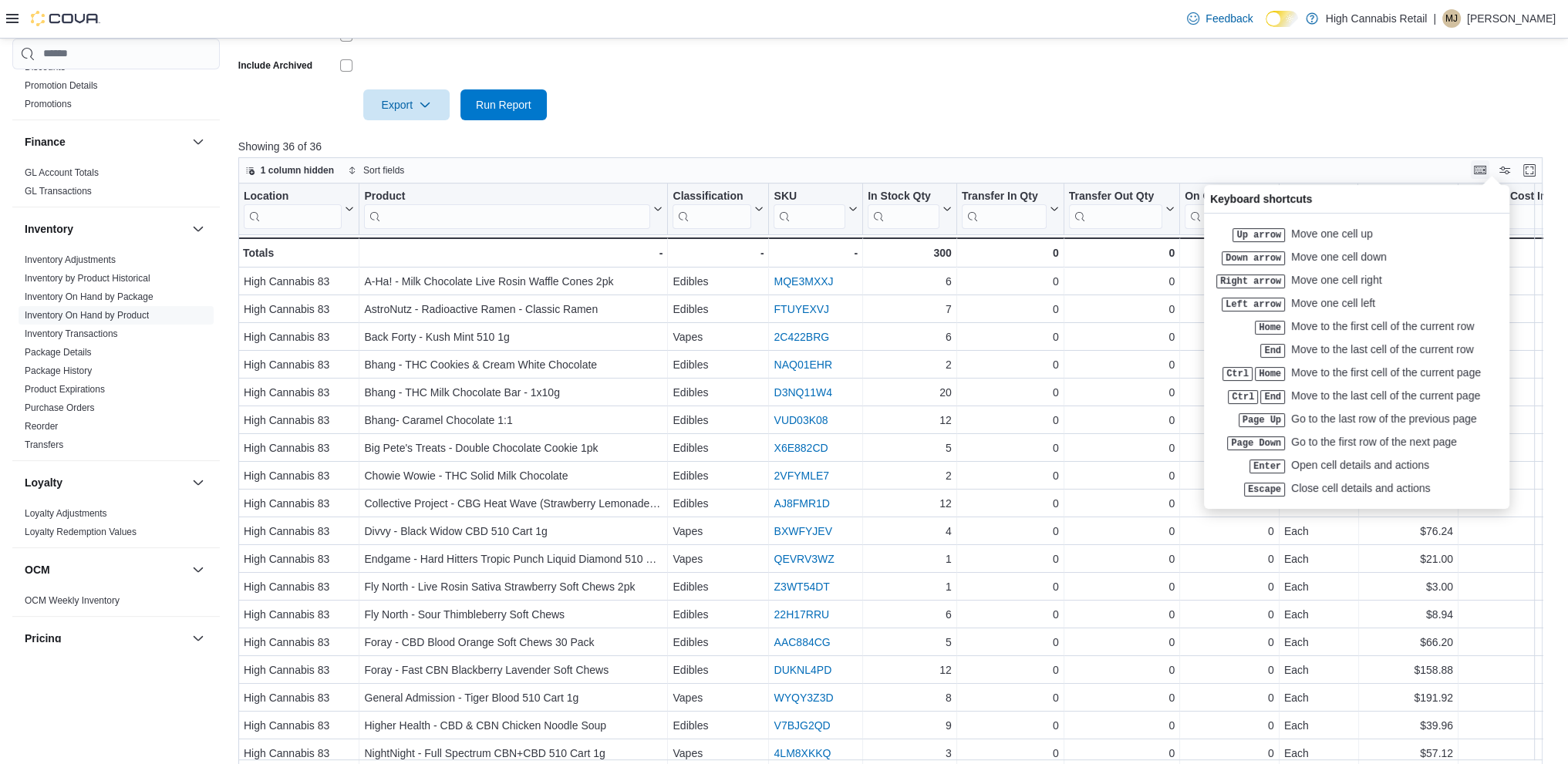
click at [1489, 169] on button "Keyboard shortcuts" at bounding box center [1480, 169] width 19 height 19
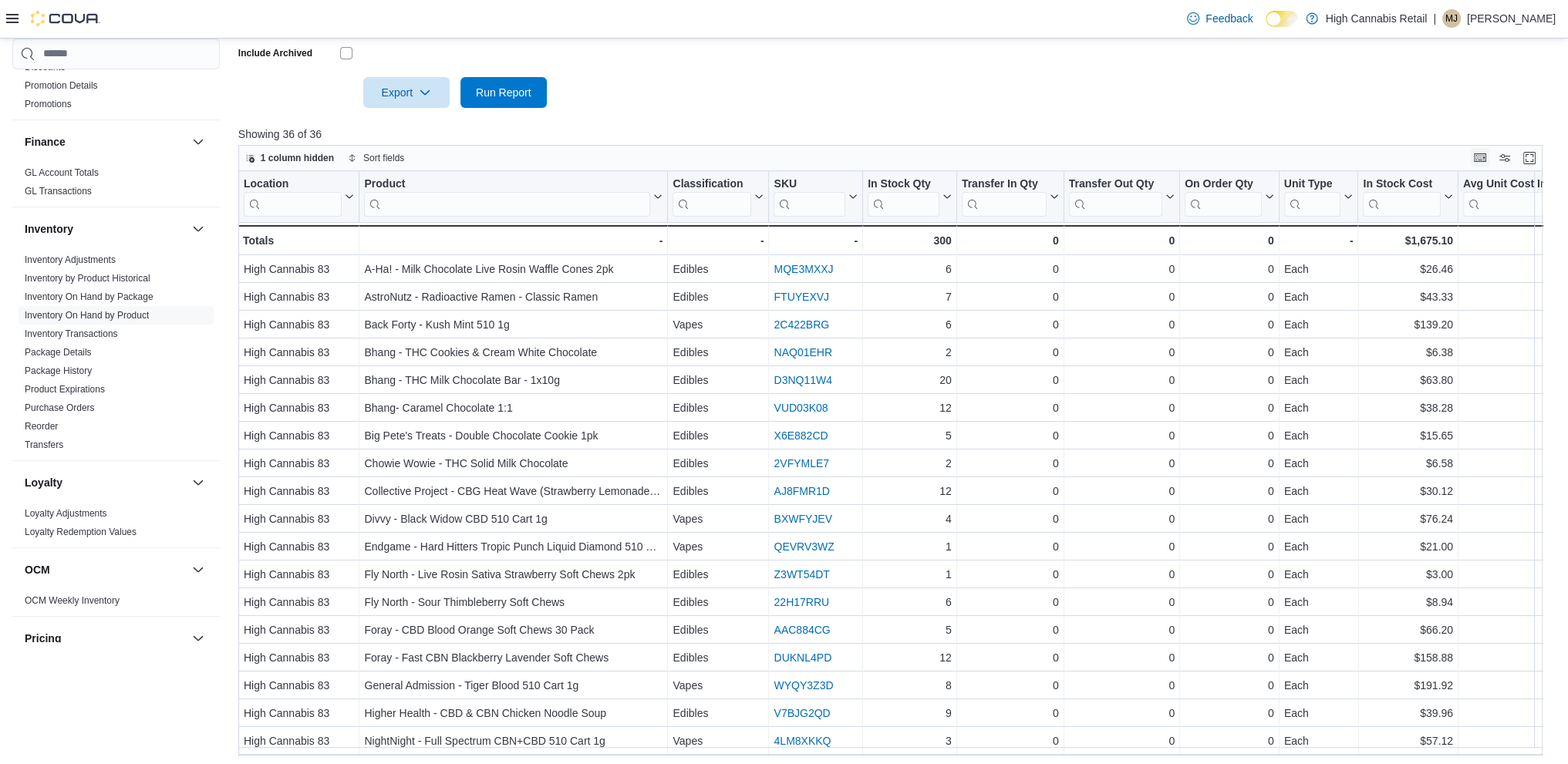
scroll to position [479, 0]
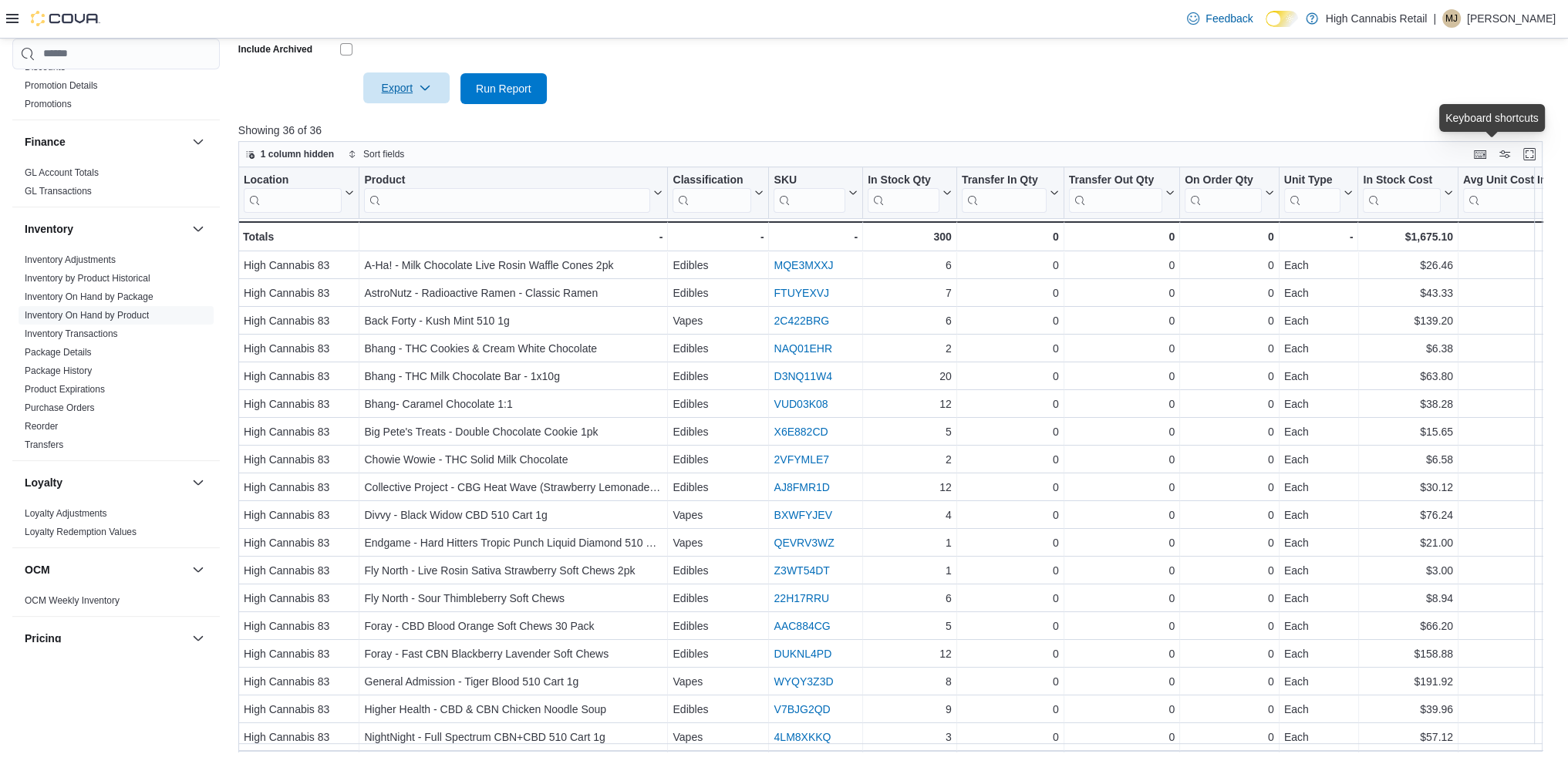
click at [408, 87] on span "Export" at bounding box center [406, 87] width 68 height 31
click at [610, 126] on p "Showing 36 of 36" at bounding box center [896, 130] width 1317 height 16
click at [396, 148] on span "Sort fields" at bounding box center [383, 154] width 41 height 12
click at [353, 153] on icon "button" at bounding box center [353, 154] width 9 height 9
click at [287, 194] on input "search" at bounding box center [292, 199] width 98 height 25
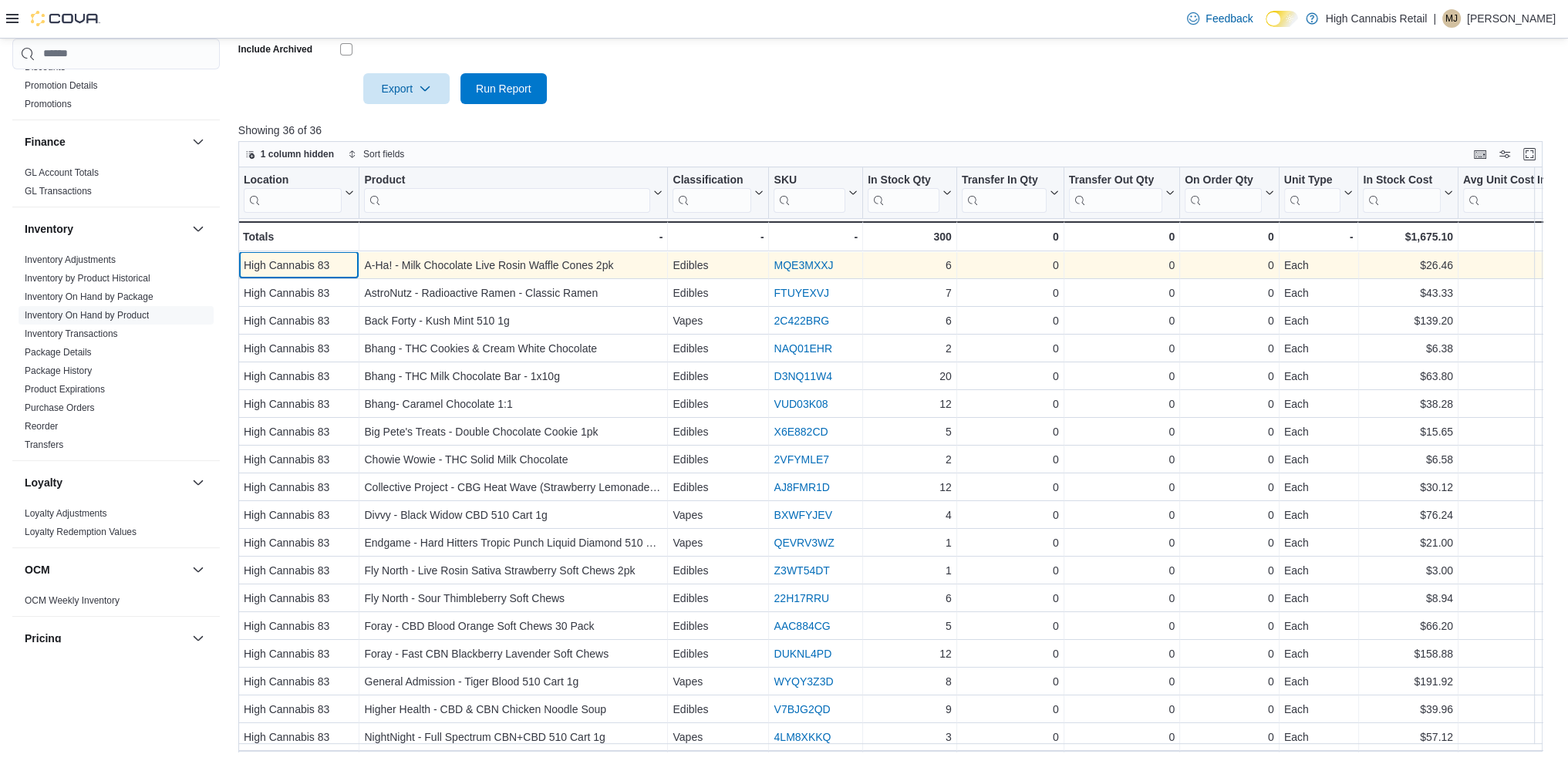
click at [247, 271] on div "High Cannabis 83" at bounding box center [299, 265] width 110 height 19
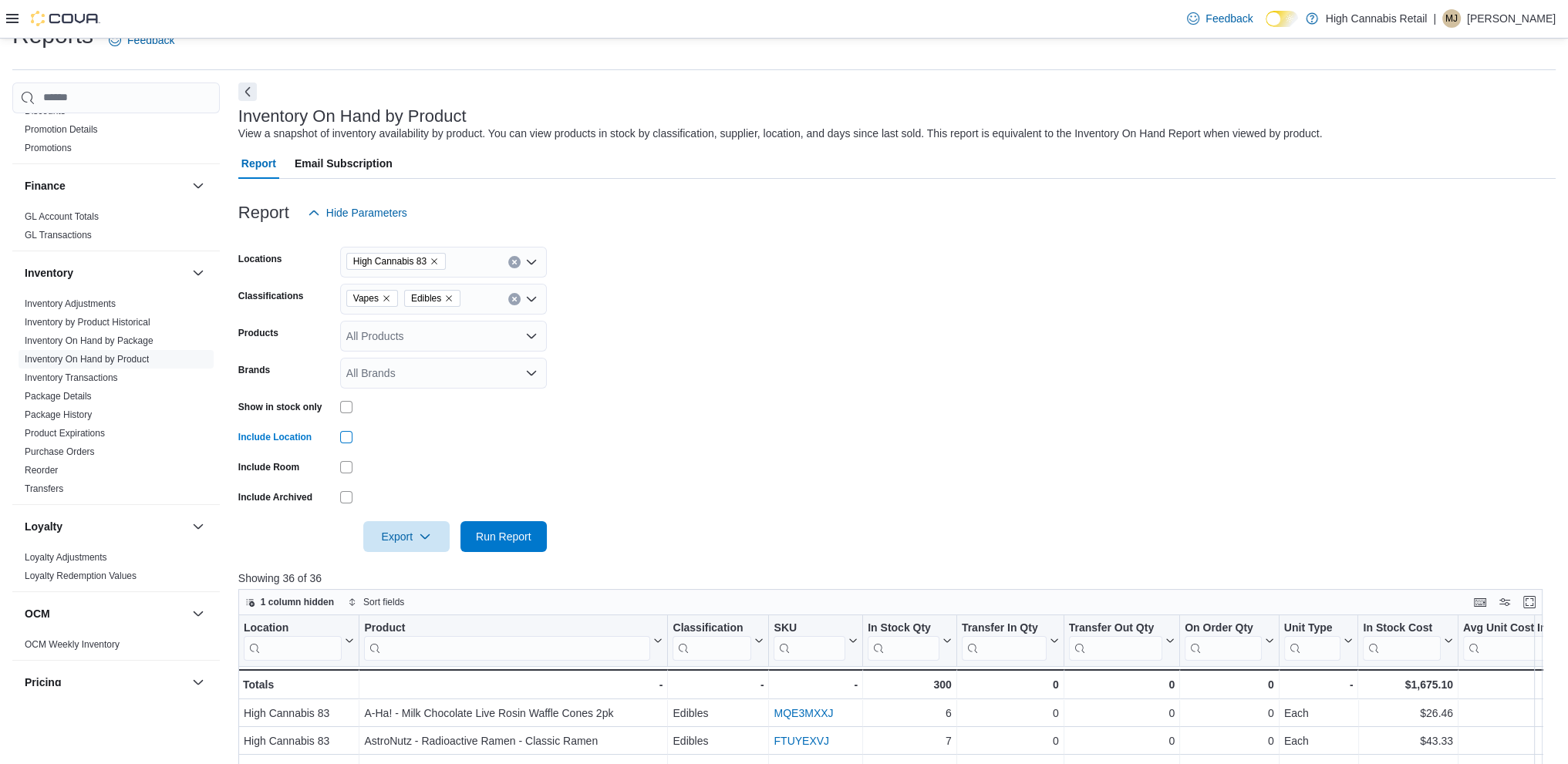
scroll to position [77, 0]
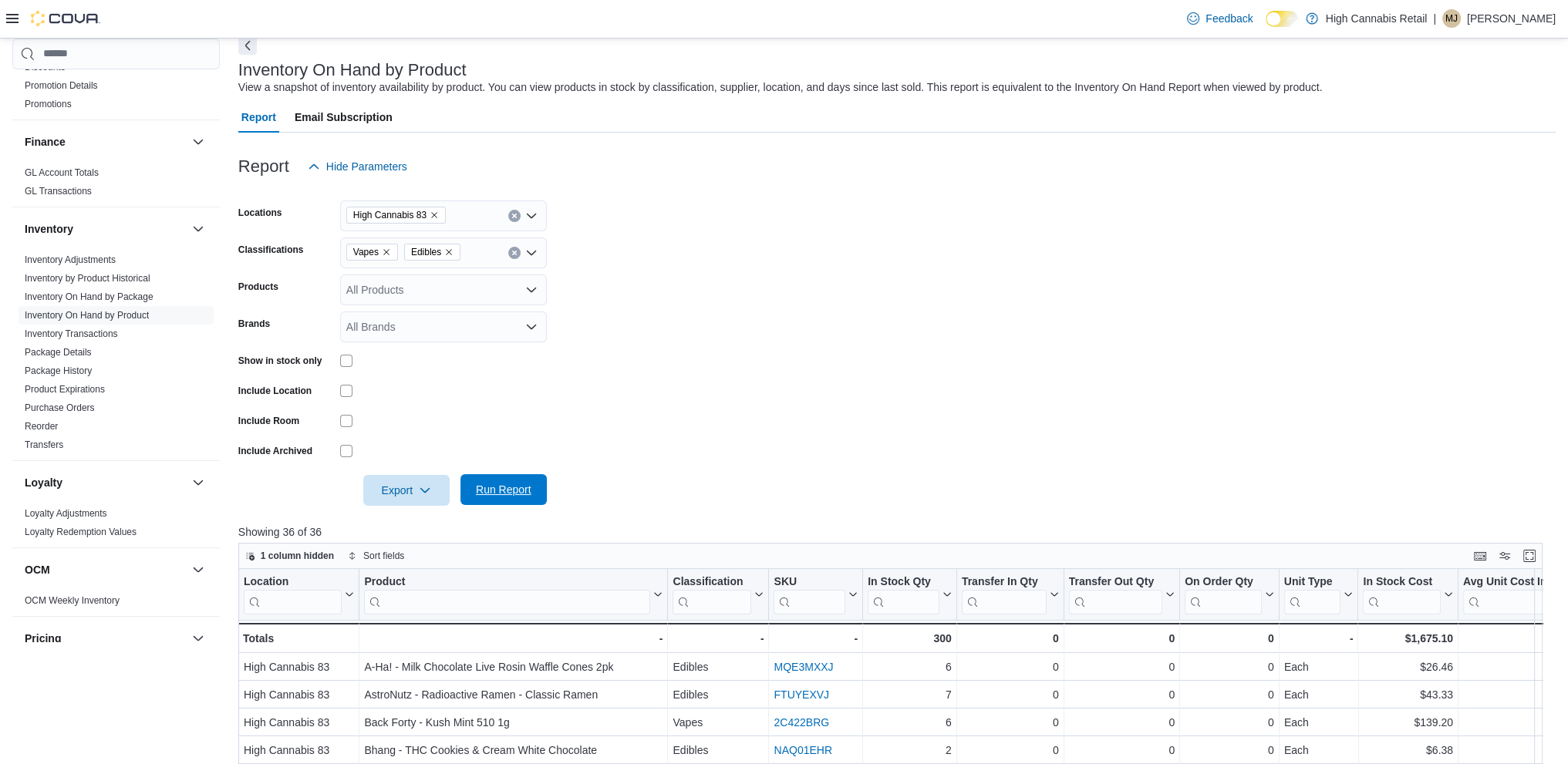
click at [511, 495] on span "Run Report" at bounding box center [503, 489] width 56 height 16
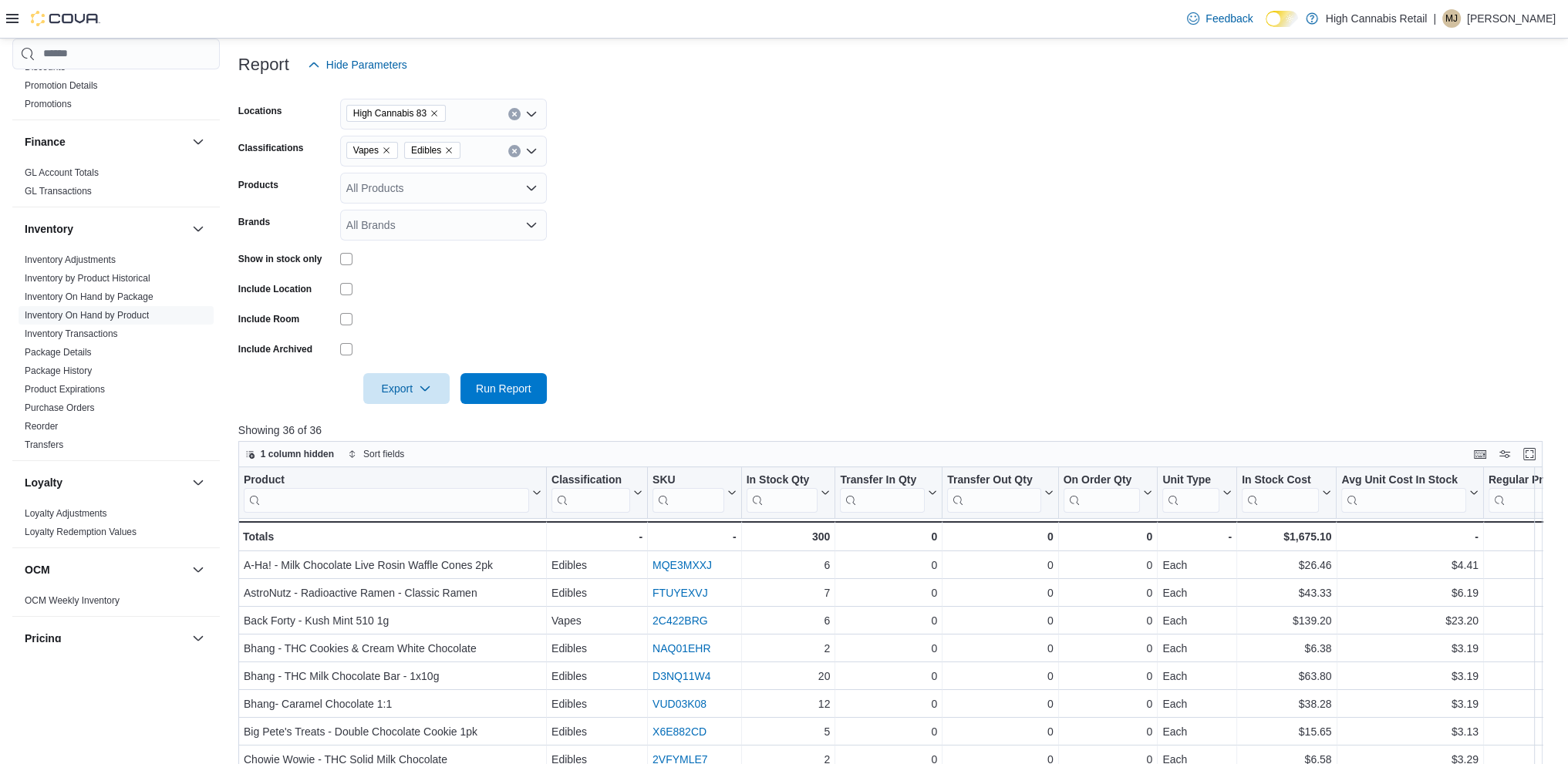
scroll to position [232, 0]
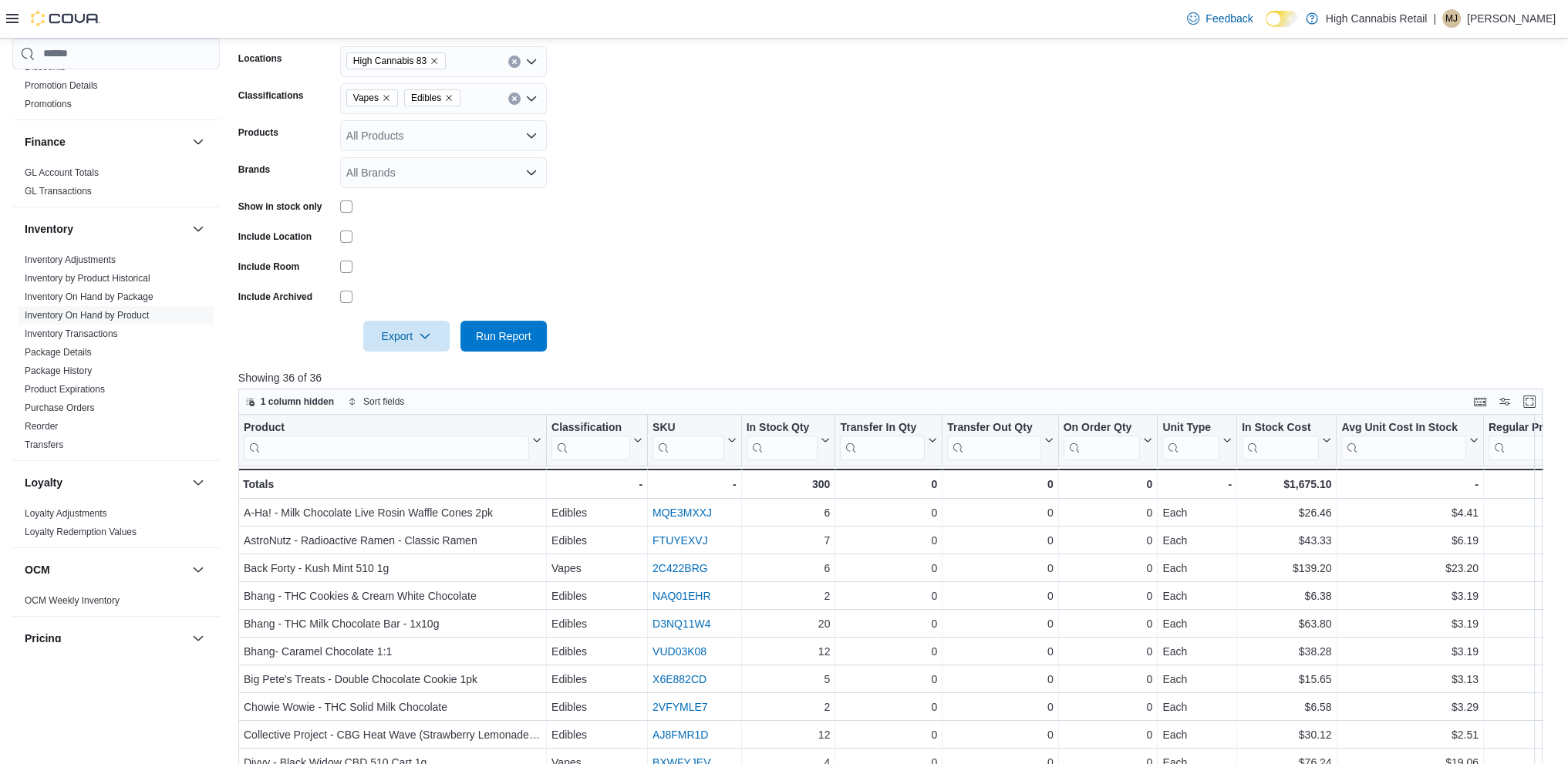
click at [475, 139] on div "All Products" at bounding box center [443, 135] width 207 height 31
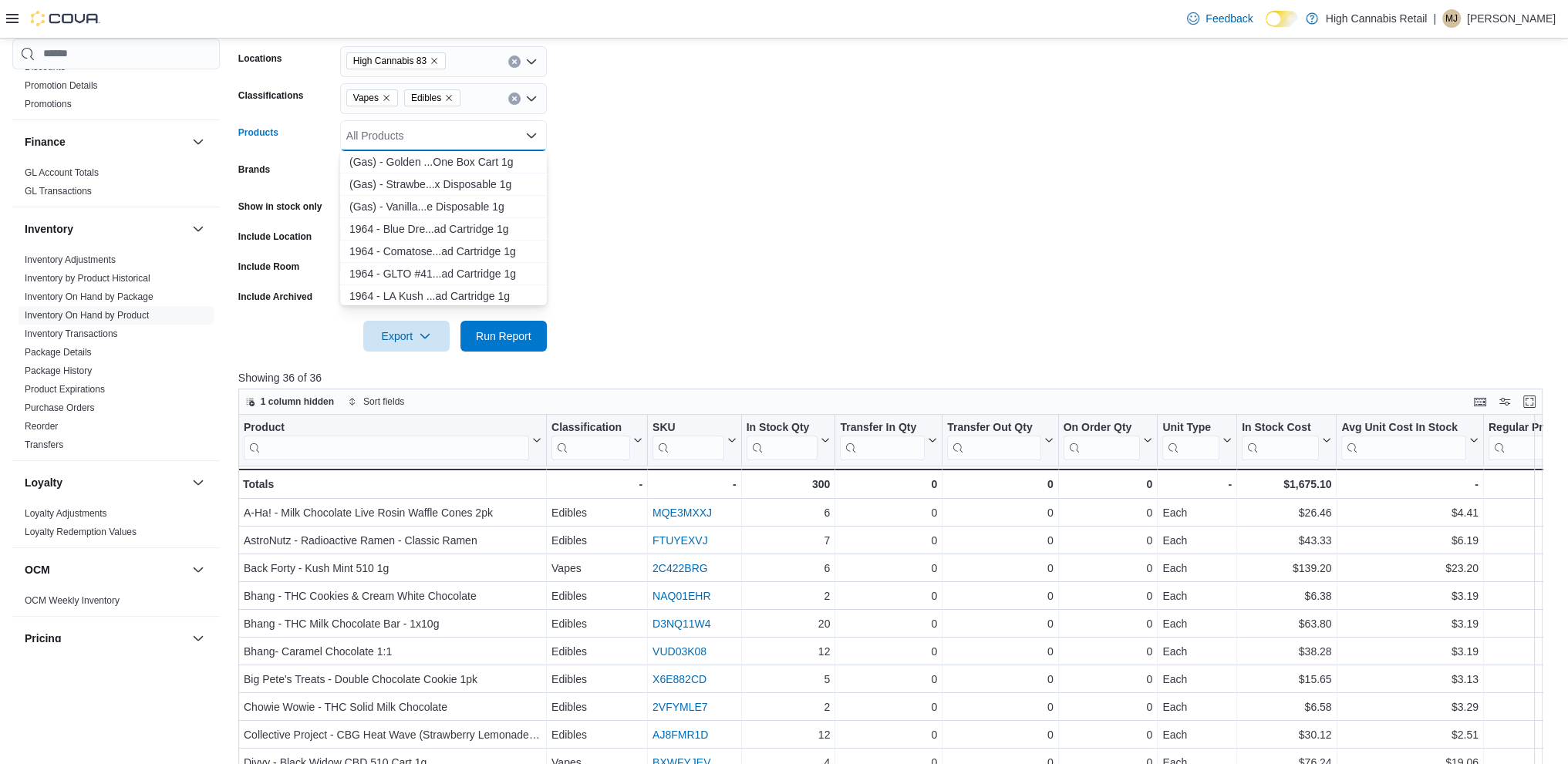
click at [475, 139] on div "All Products" at bounding box center [443, 135] width 207 height 31
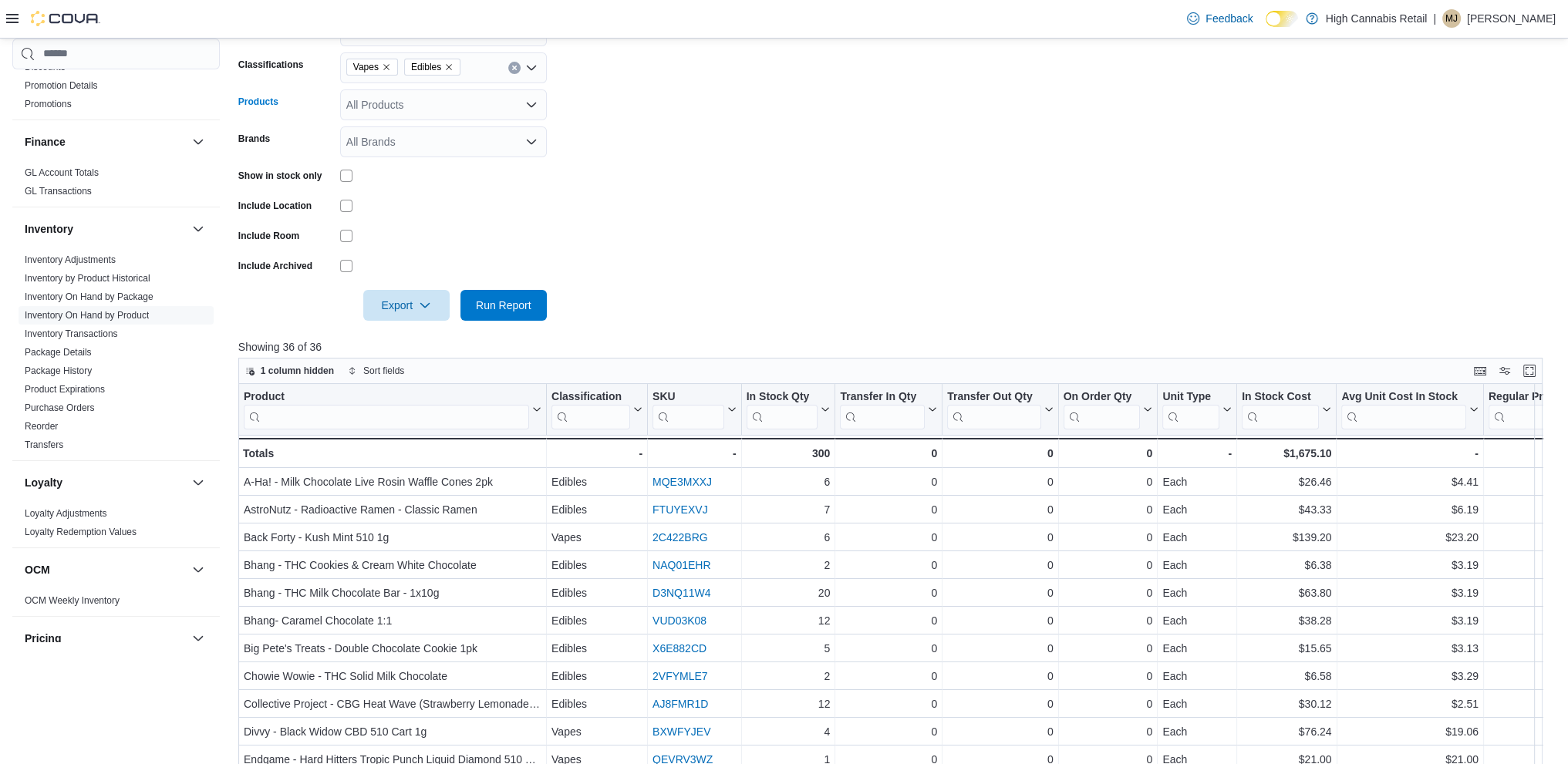
scroll to position [93, 0]
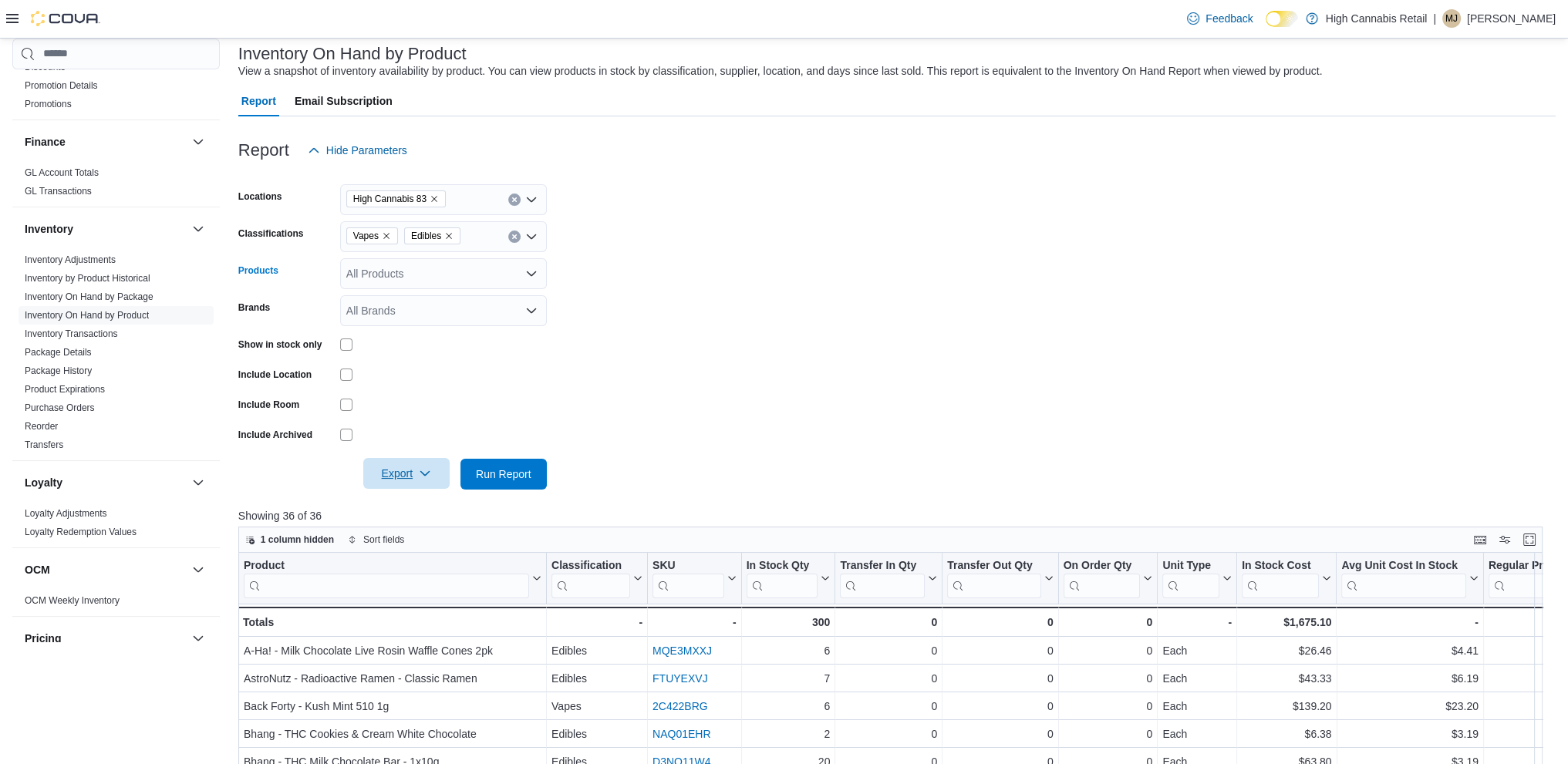
click at [378, 475] on span "Export" at bounding box center [406, 473] width 68 height 31
click at [406, 502] on span "Export to Excel" at bounding box center [409, 504] width 70 height 12
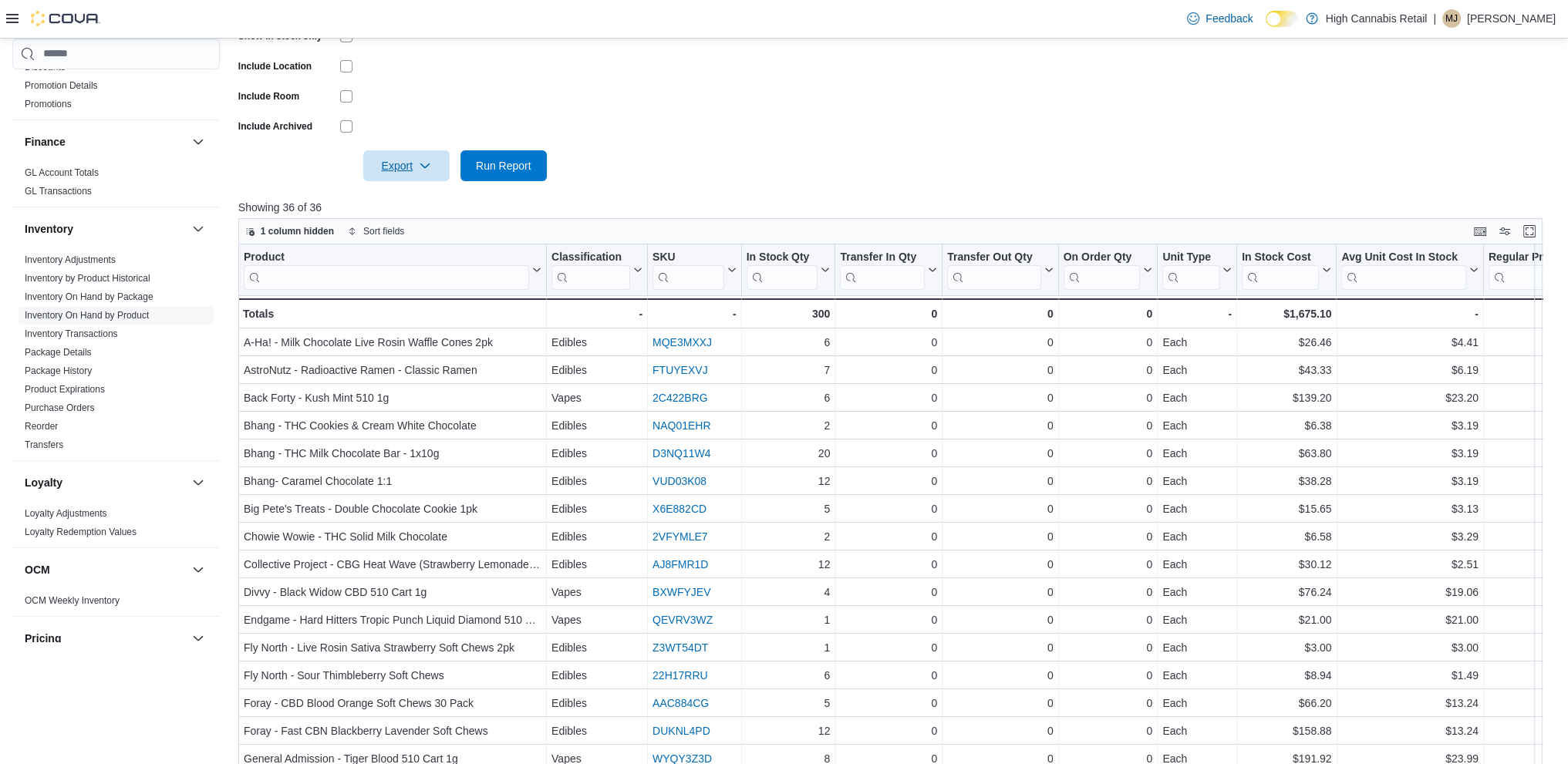
scroll to position [16, 0]
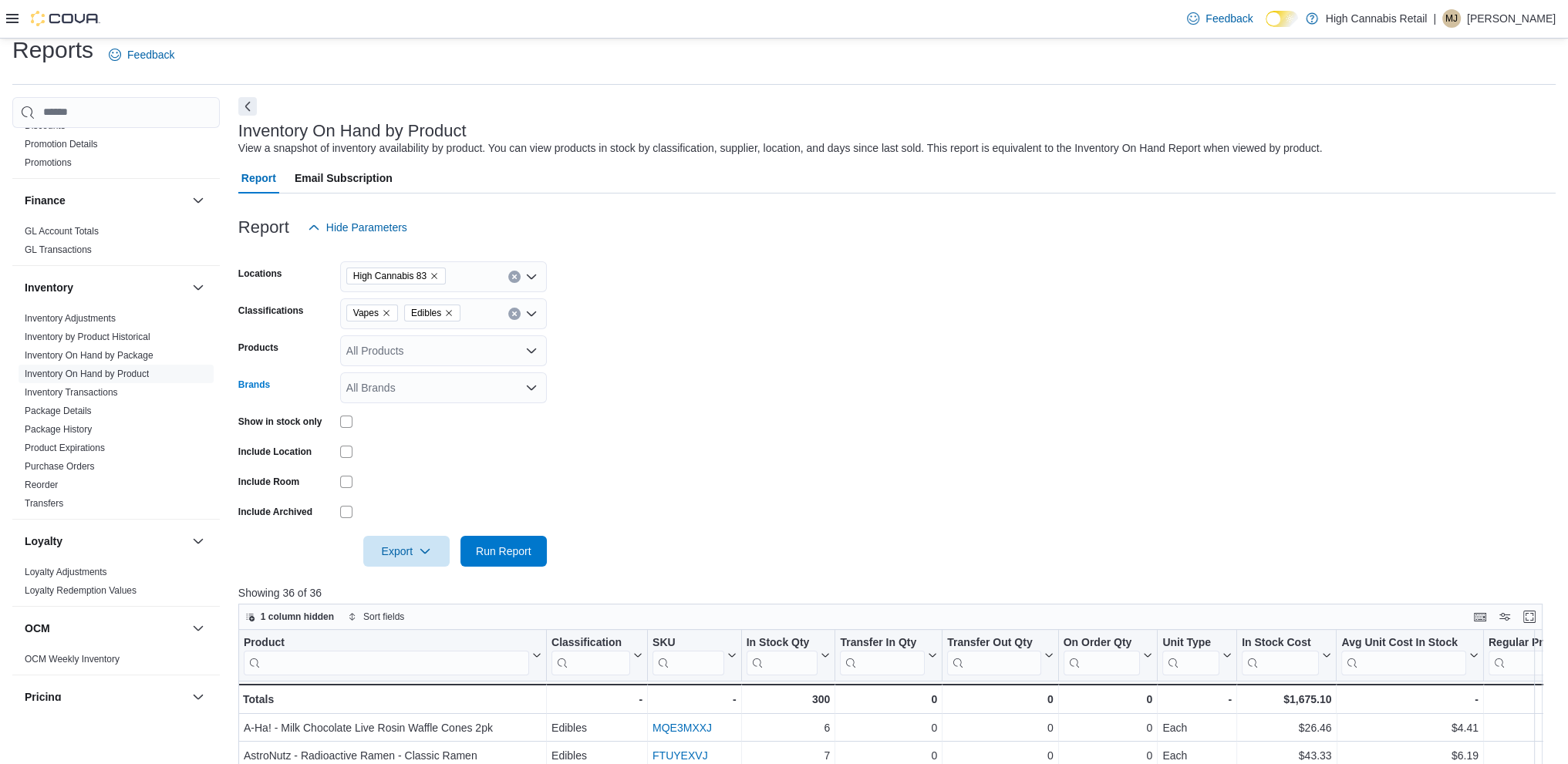
click at [403, 393] on div "All Brands" at bounding box center [443, 387] width 207 height 31
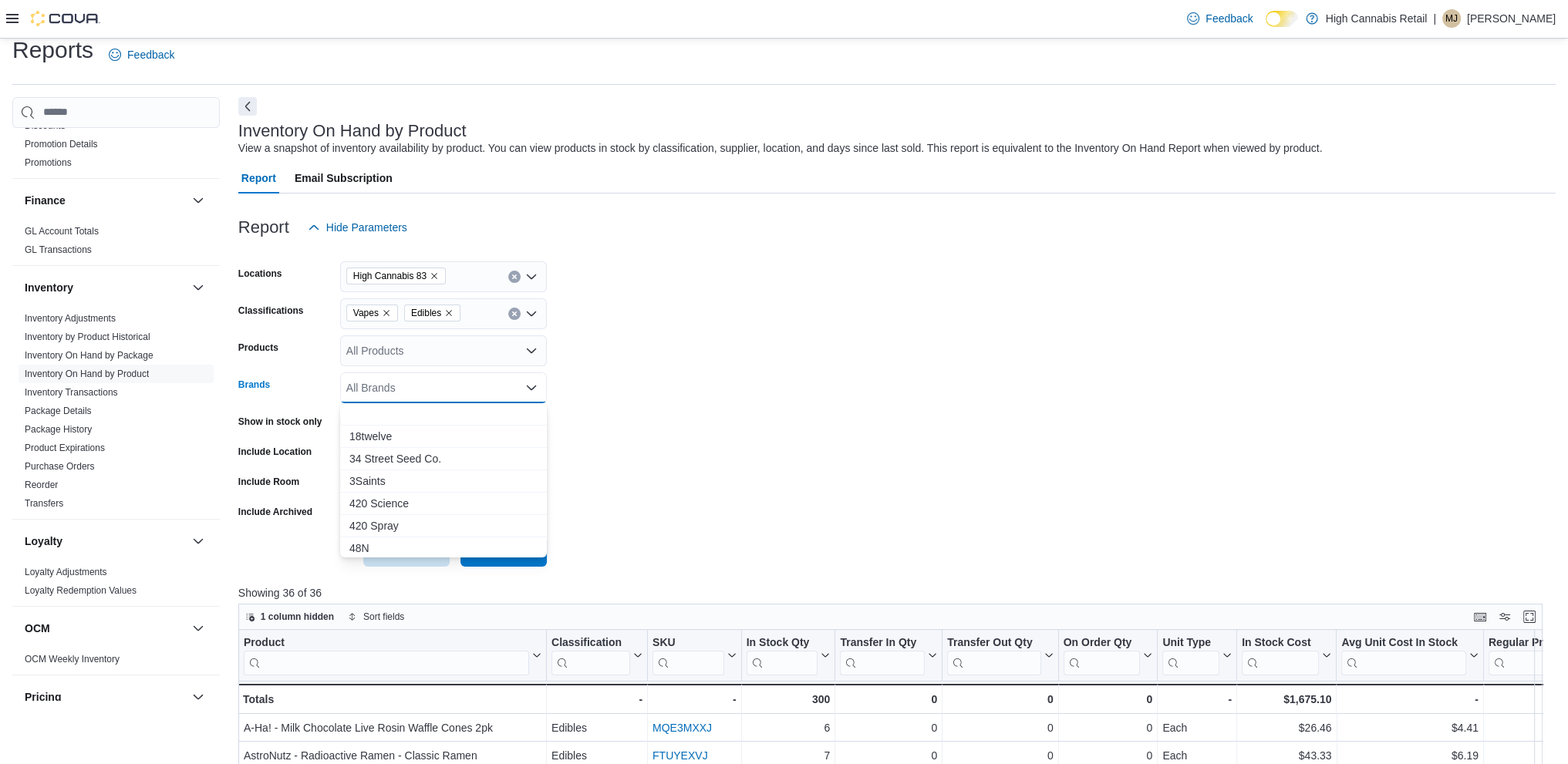
click at [403, 393] on div "All Brands" at bounding box center [443, 387] width 207 height 31
click at [1247, 368] on form "Locations High Cannabis 83 Classifications Vapes Edibles Products All Products …" at bounding box center [896, 405] width 1317 height 324
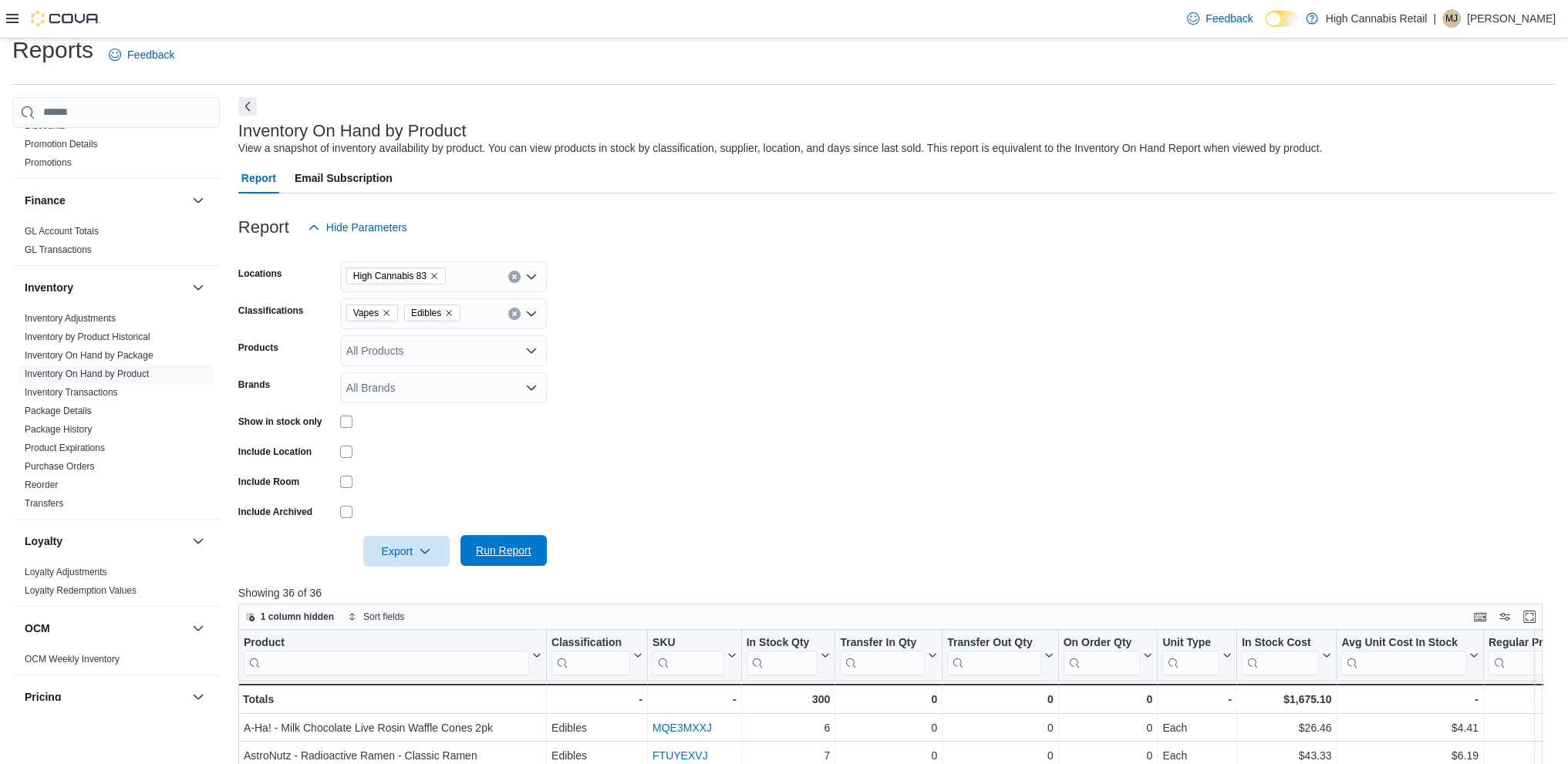
click at [503, 544] on span "Run Report" at bounding box center [503, 550] width 56 height 16
click at [413, 550] on span "Export" at bounding box center [406, 550] width 68 height 31
click at [406, 551] on span "Export" at bounding box center [406, 550] width 68 height 31
click at [408, 548] on span "Export" at bounding box center [406, 550] width 68 height 31
click at [426, 583] on span "Export to Excel" at bounding box center [409, 582] width 70 height 12
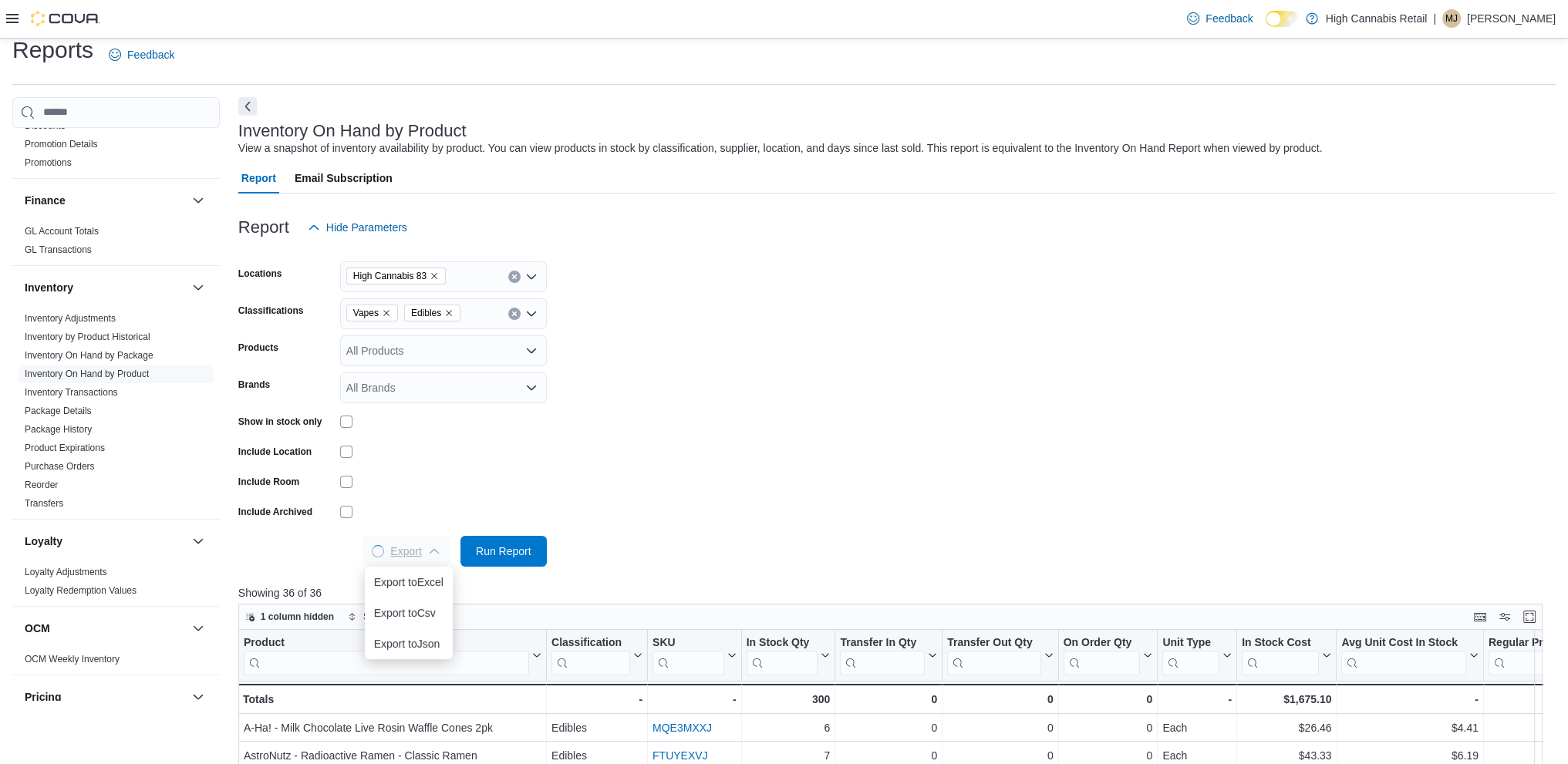
scroll to position [0, 0]
click at [511, 547] on span "Run Report" at bounding box center [503, 550] width 56 height 16
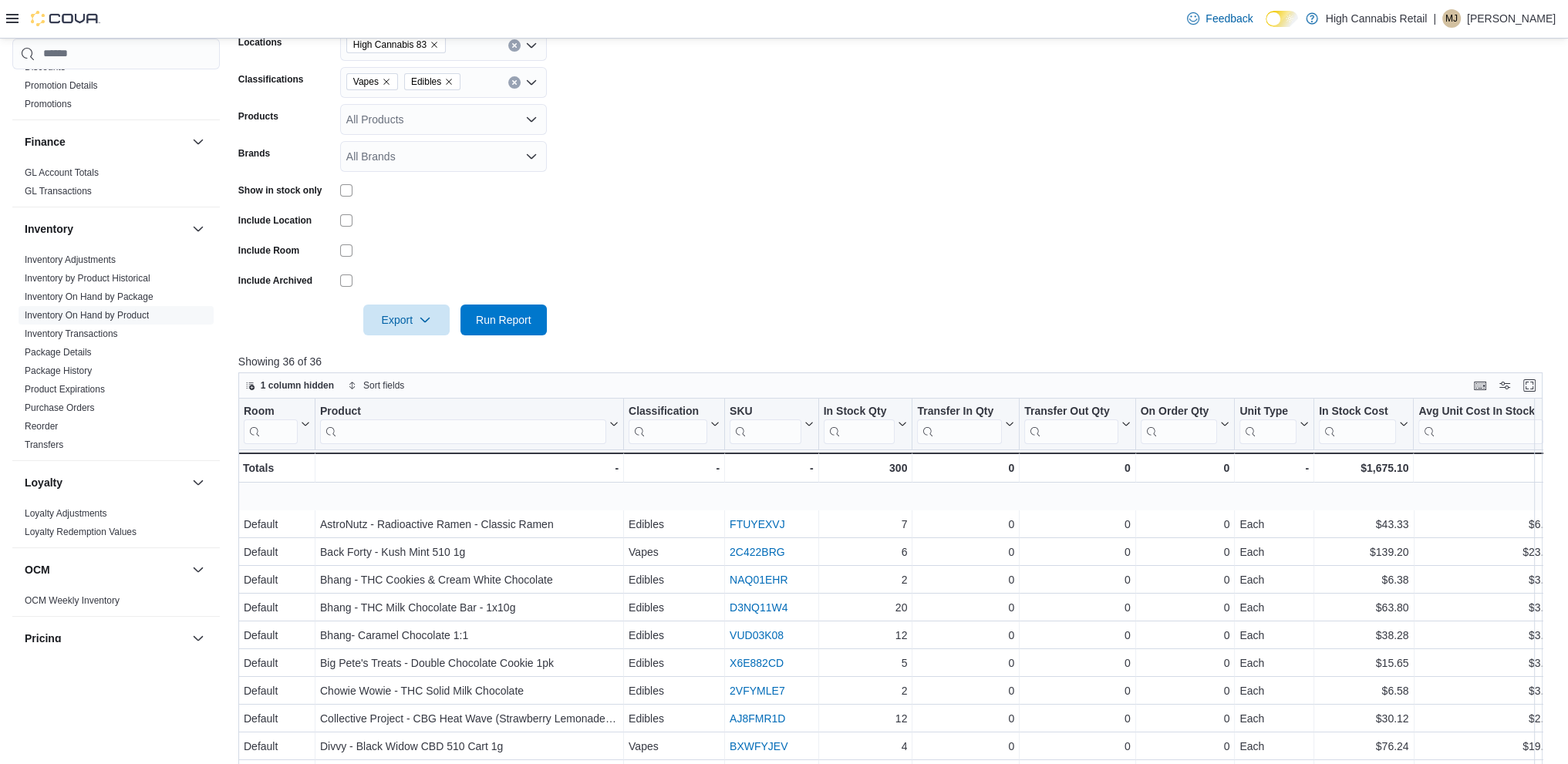
scroll to position [154, 0]
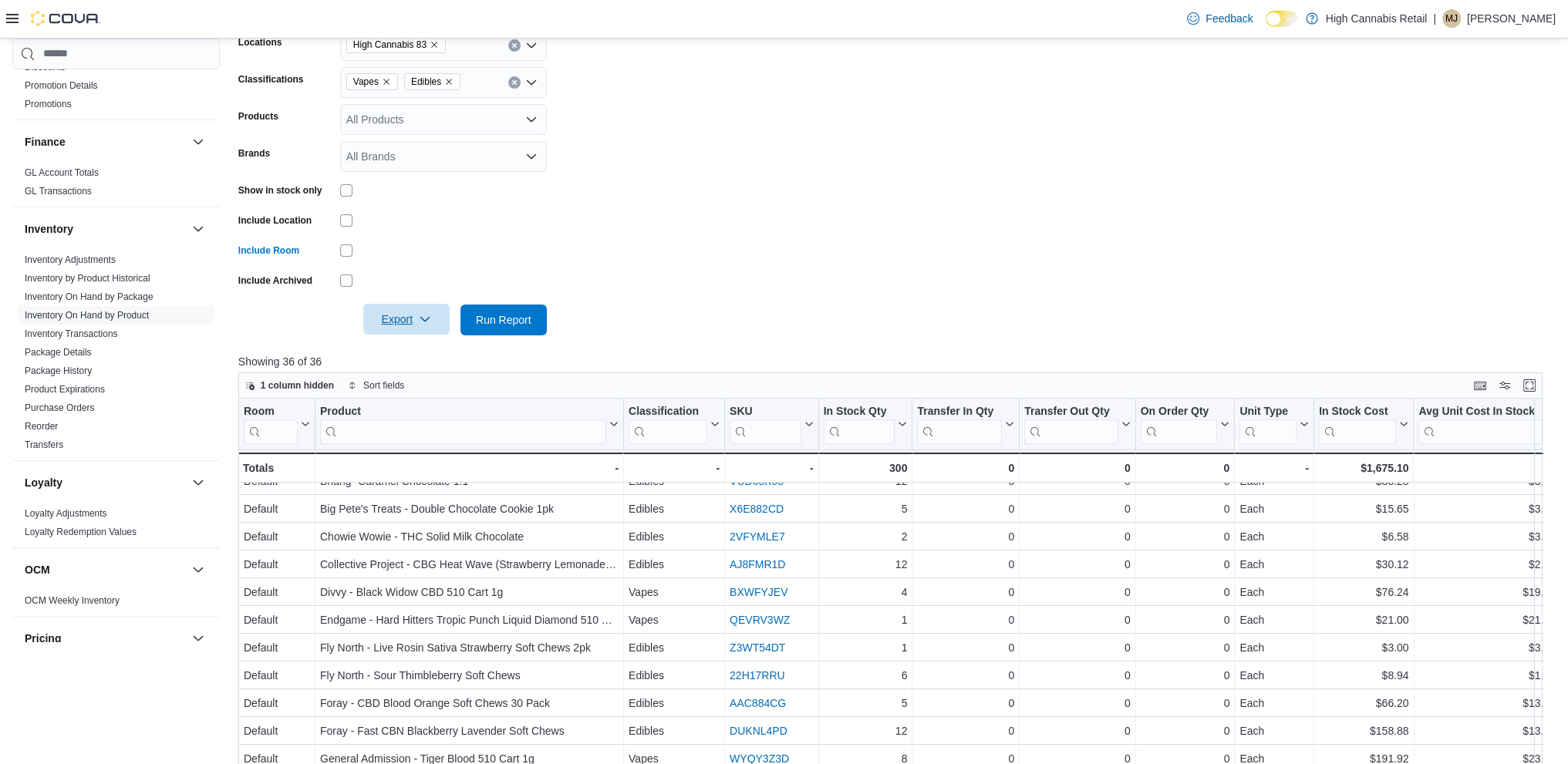
click at [425, 311] on span "Export" at bounding box center [406, 318] width 68 height 31
click at [400, 358] on button "Export to Excel" at bounding box center [409, 350] width 87 height 31
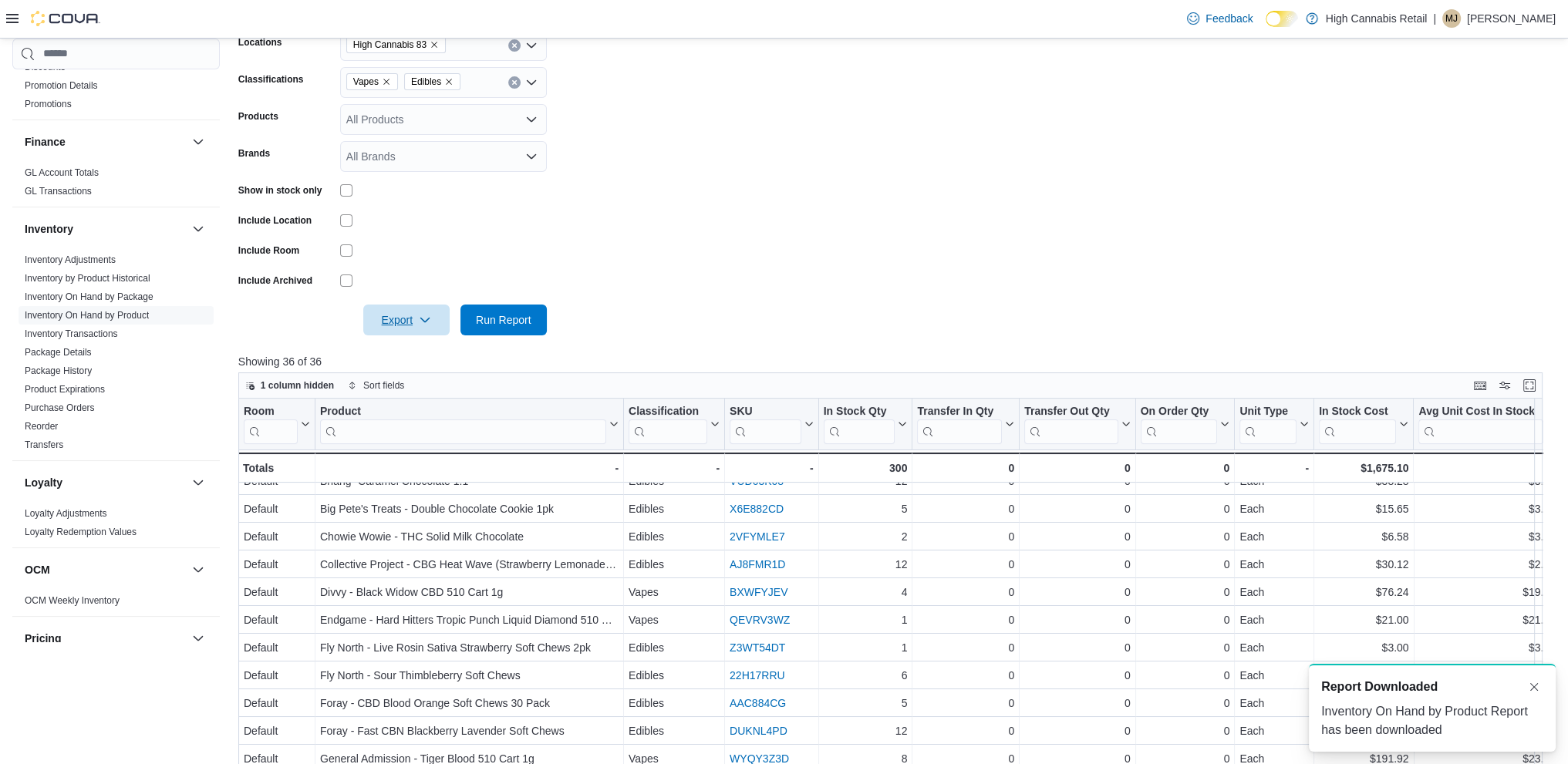
scroll to position [0, 0]
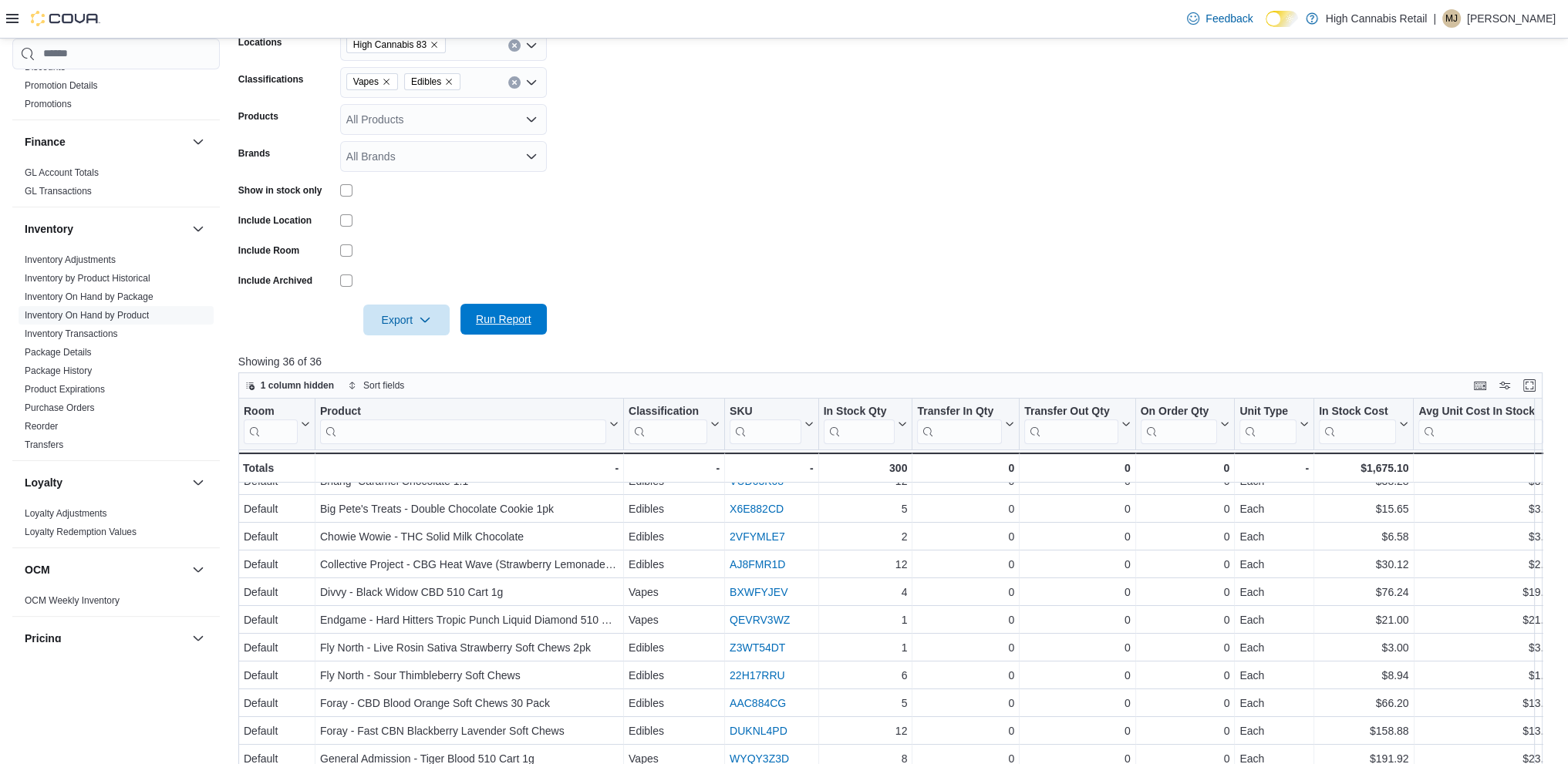
click at [488, 323] on span "Run Report" at bounding box center [503, 319] width 56 height 16
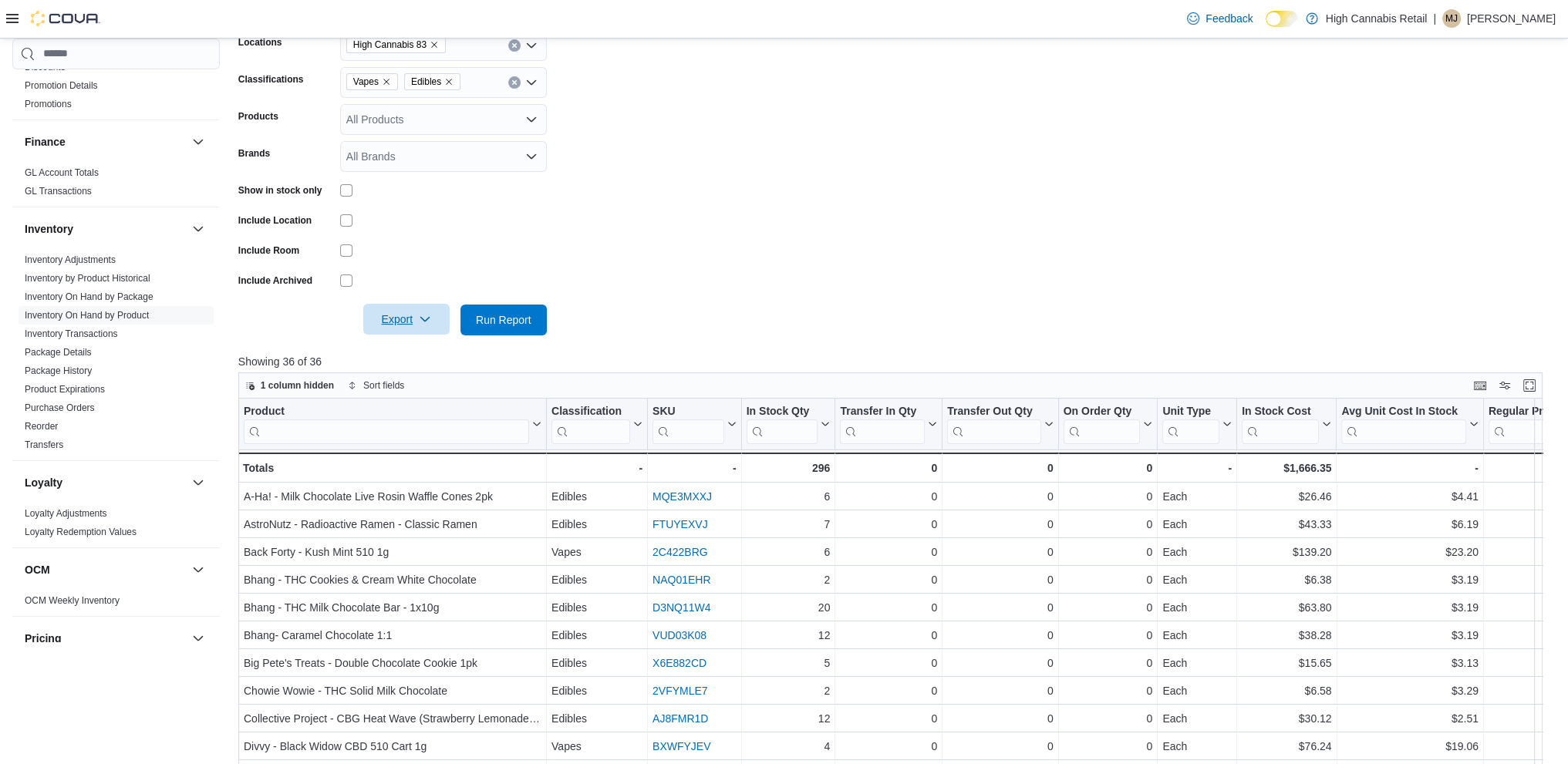
click at [379, 309] on span "Export" at bounding box center [406, 318] width 68 height 31
click at [391, 353] on span "Export to Excel" at bounding box center [409, 350] width 70 height 12
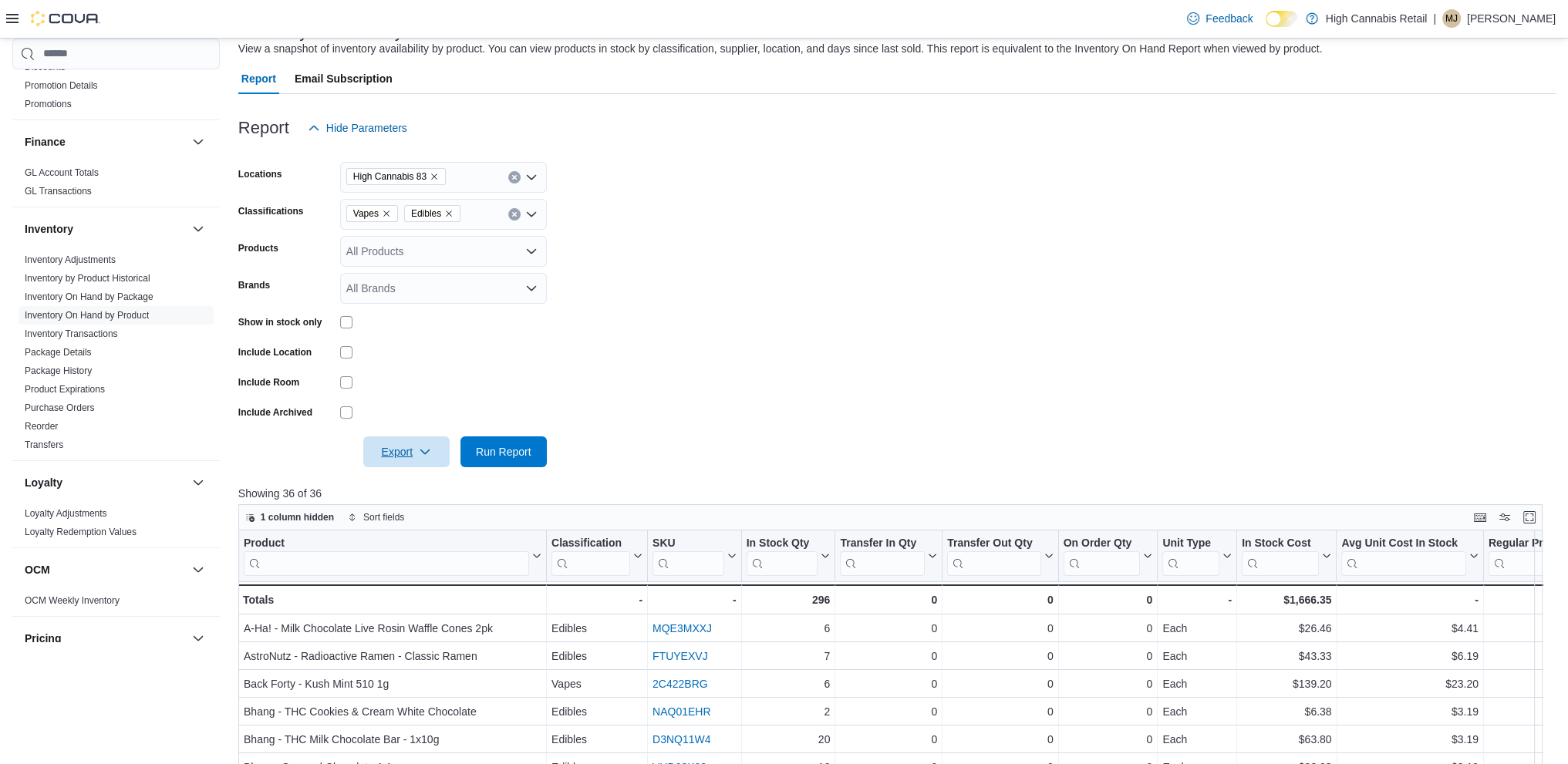
scroll to position [154, 0]
